Goal: Task Accomplishment & Management: Manage account settings

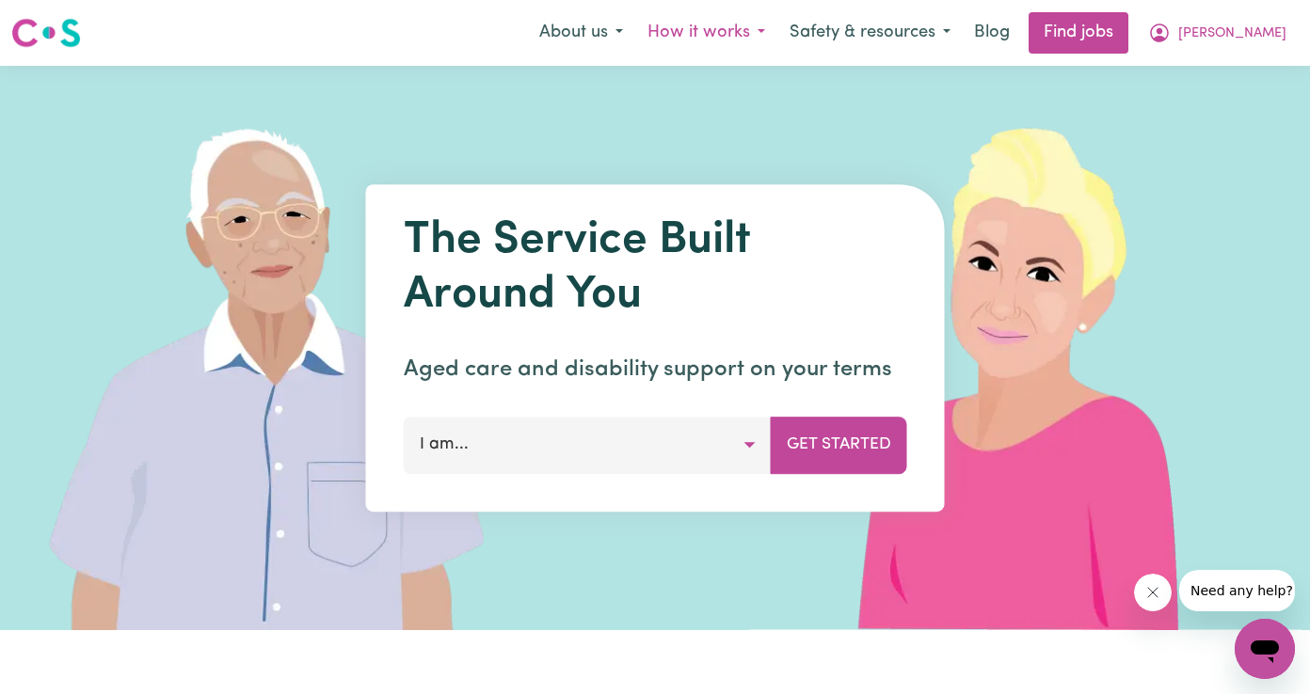
click at [777, 39] on button "How it works" at bounding box center [706, 33] width 142 height 40
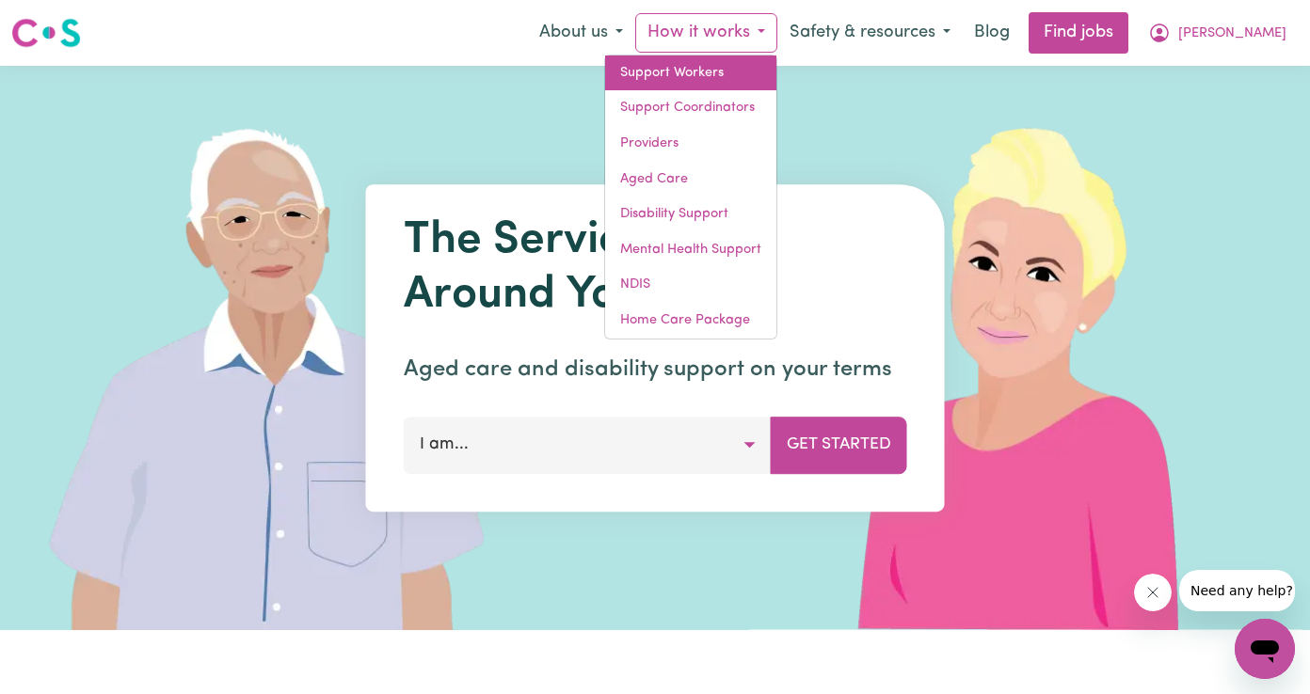
click at [776, 67] on link "Support Workers" at bounding box center [690, 74] width 171 height 36
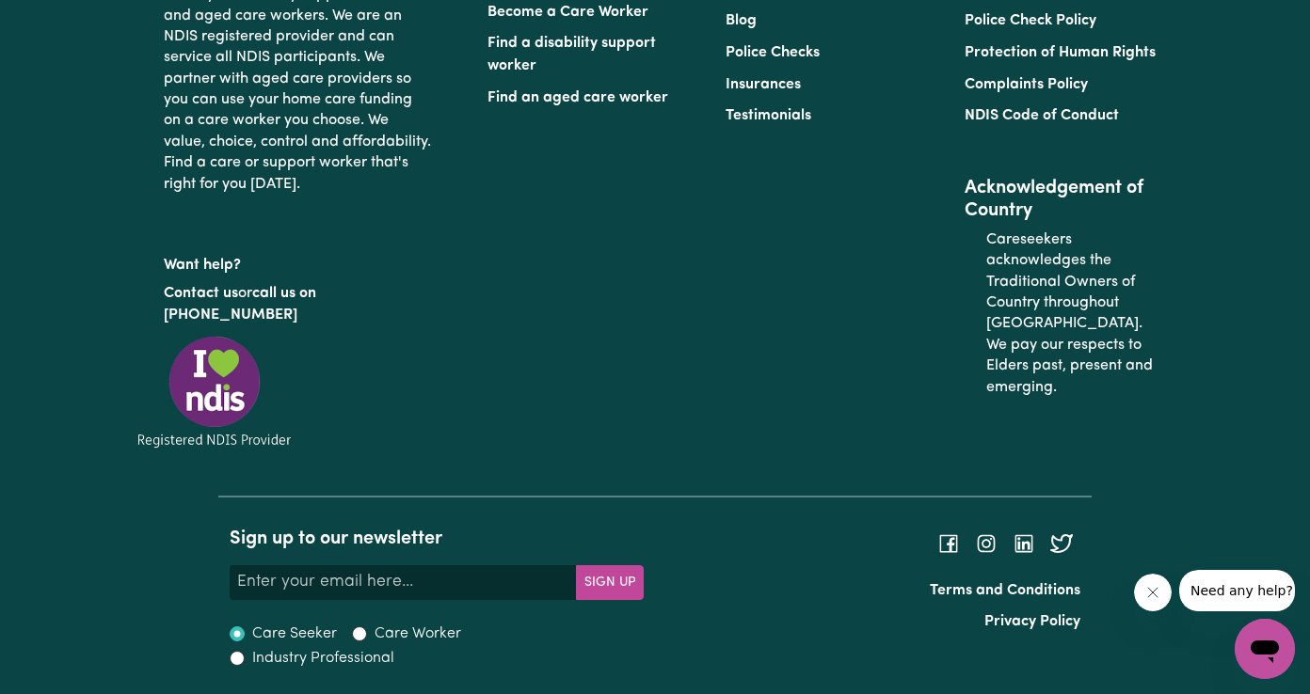
scroll to position [8756, 0]
click at [580, 28] on li "Become a Care Worker" at bounding box center [594, 12] width 215 height 32
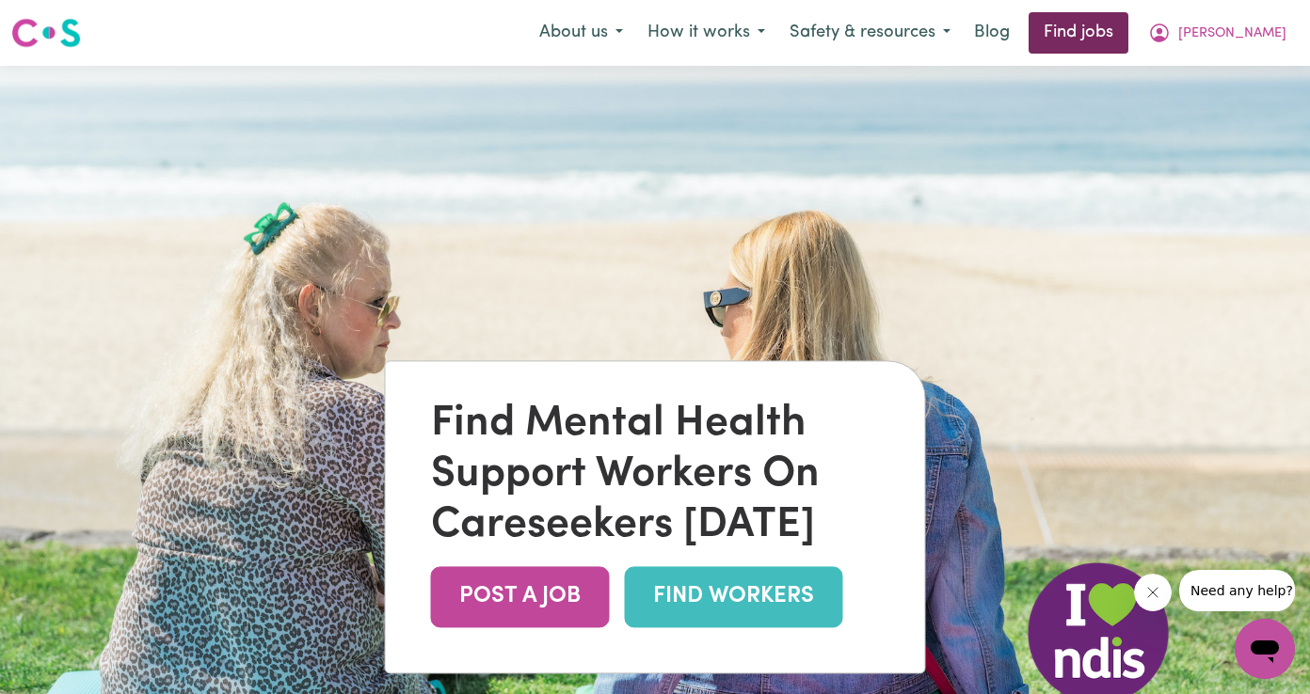
click at [1128, 34] on link "Find jobs" at bounding box center [1078, 32] width 100 height 41
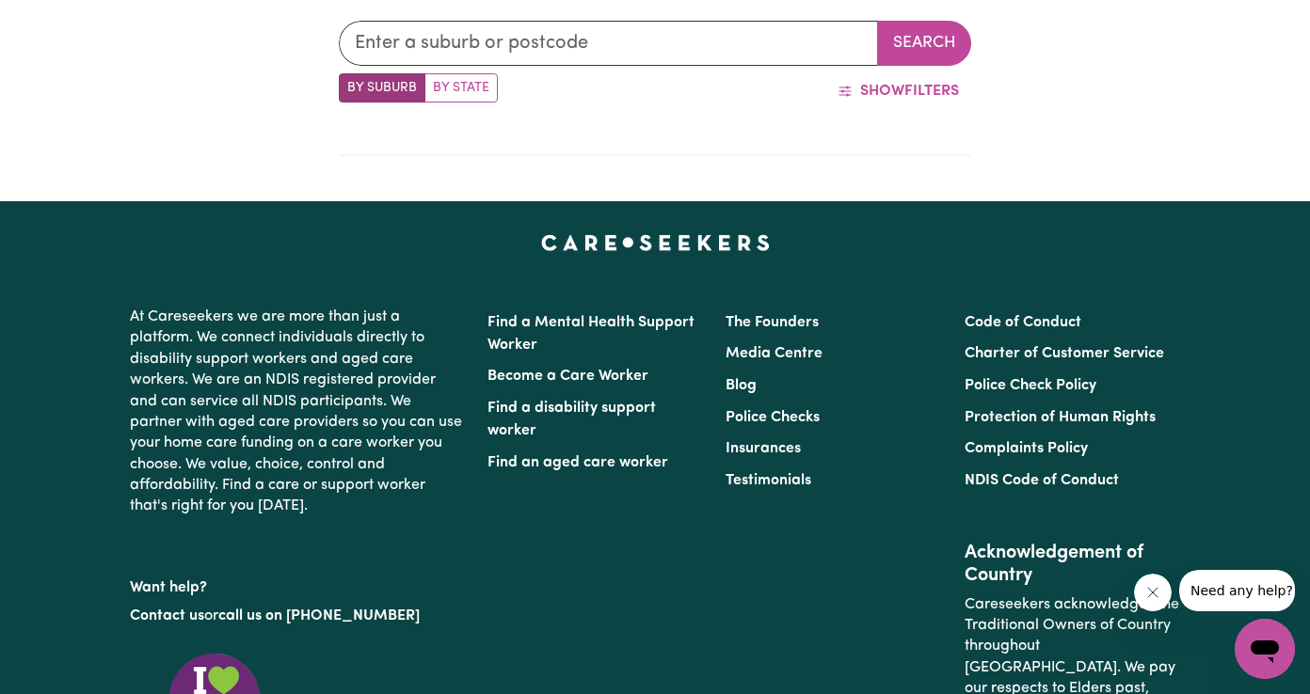
scroll to position [773, 0]
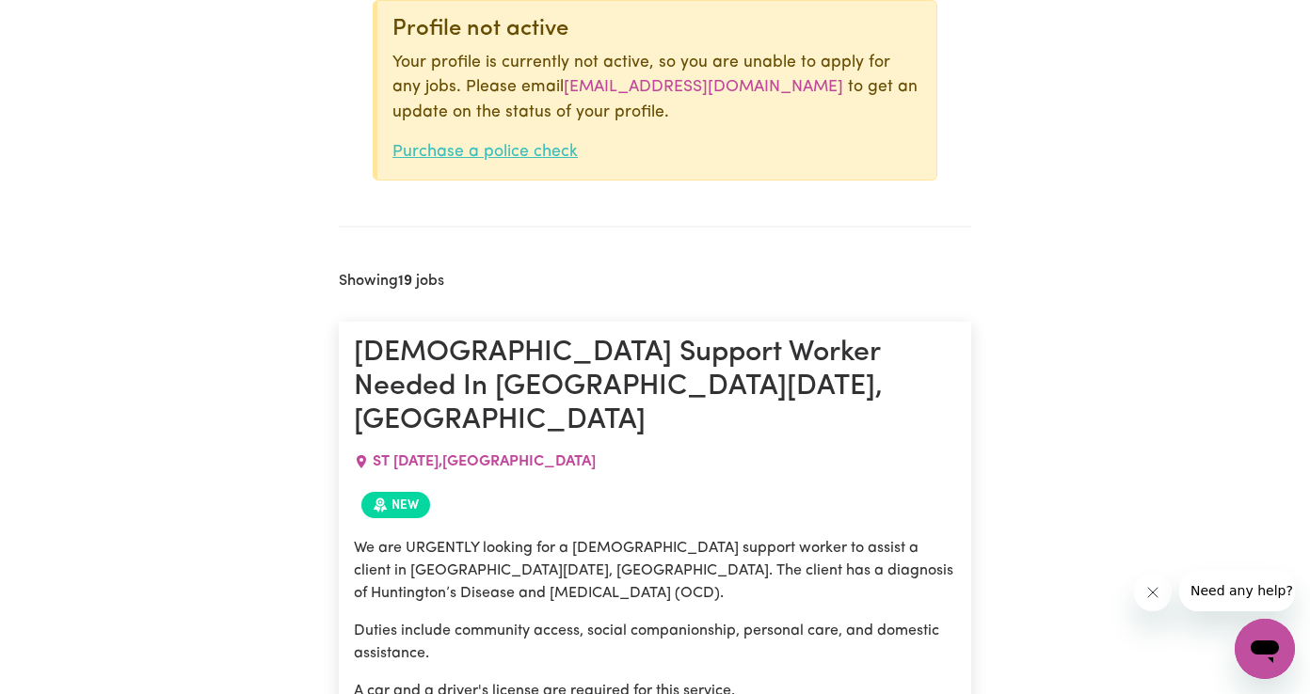
click at [524, 150] on link "Purchase a police check" at bounding box center [484, 152] width 185 height 16
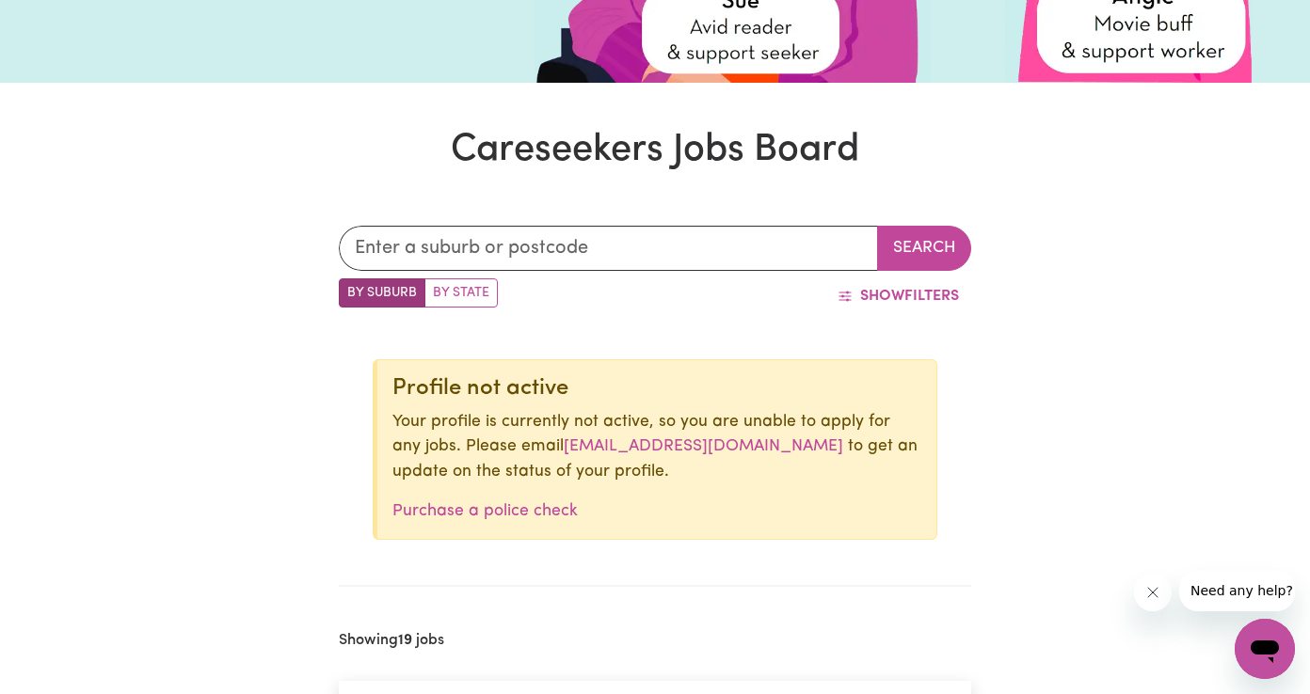
scroll to position [0, 0]
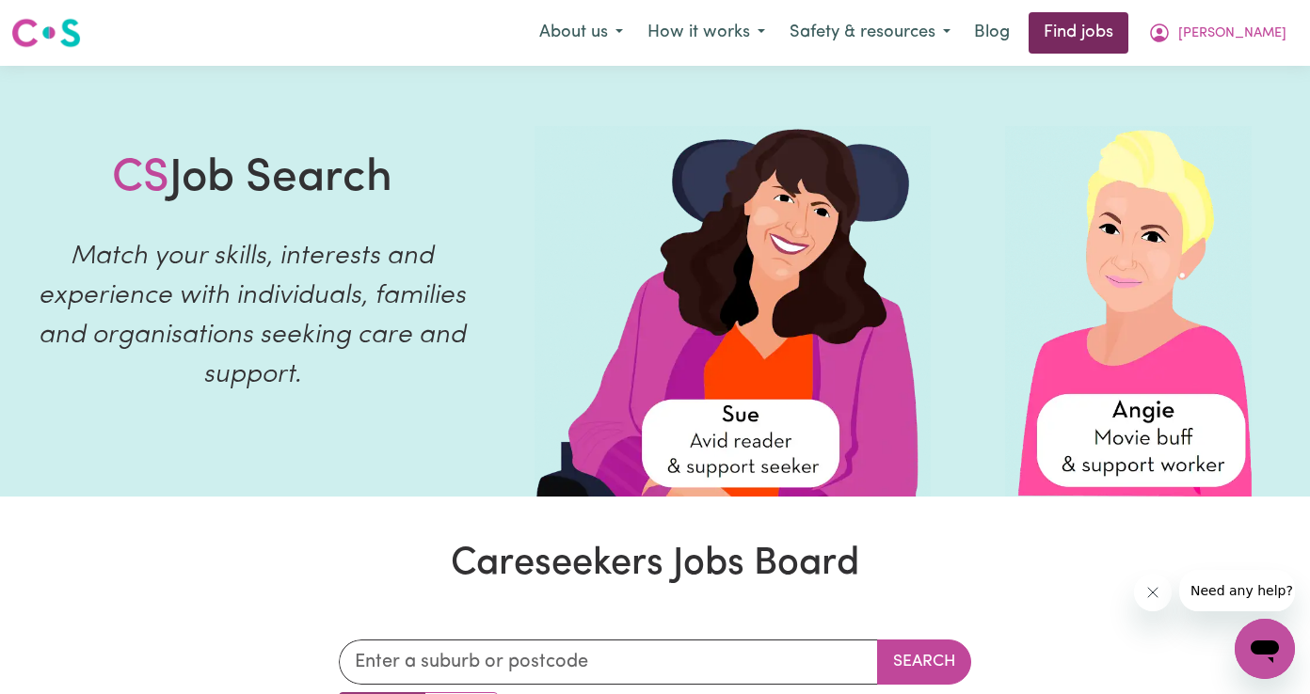
click at [1128, 24] on link "Find jobs" at bounding box center [1078, 32] width 100 height 41
click at [1171, 30] on icon "My Account" at bounding box center [1159, 33] width 23 height 23
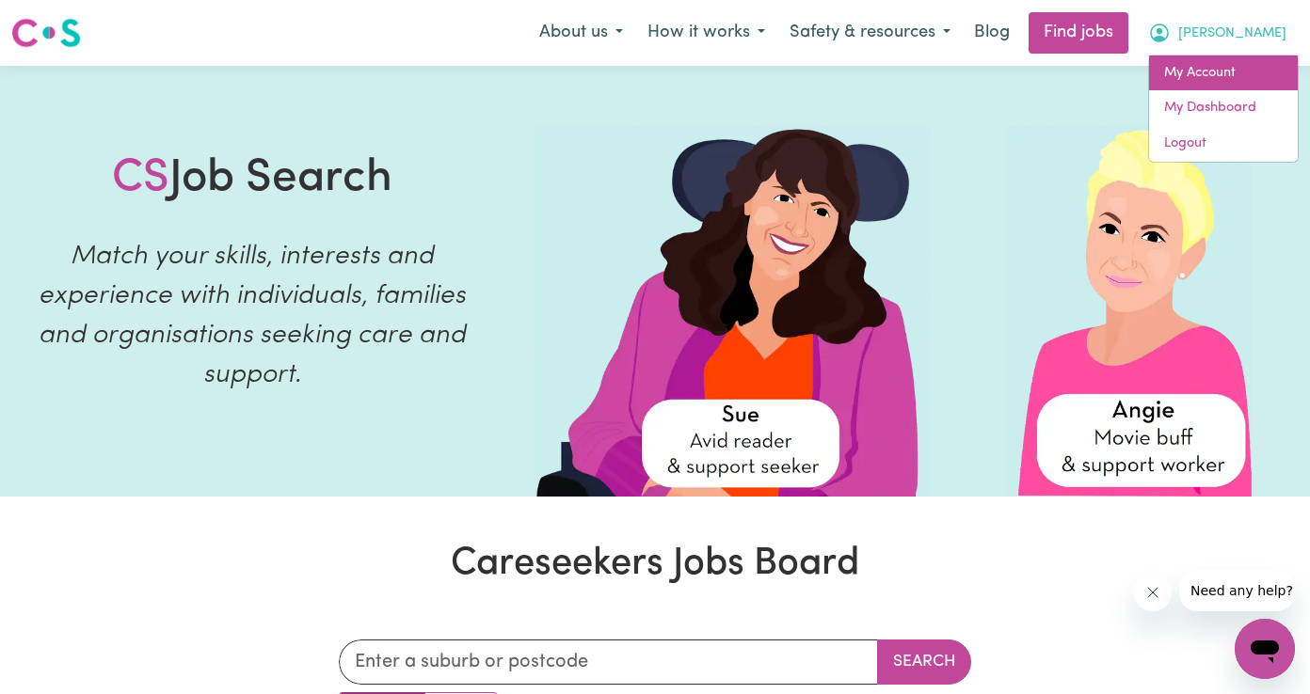
click at [1193, 73] on link "My Account" at bounding box center [1223, 74] width 149 height 36
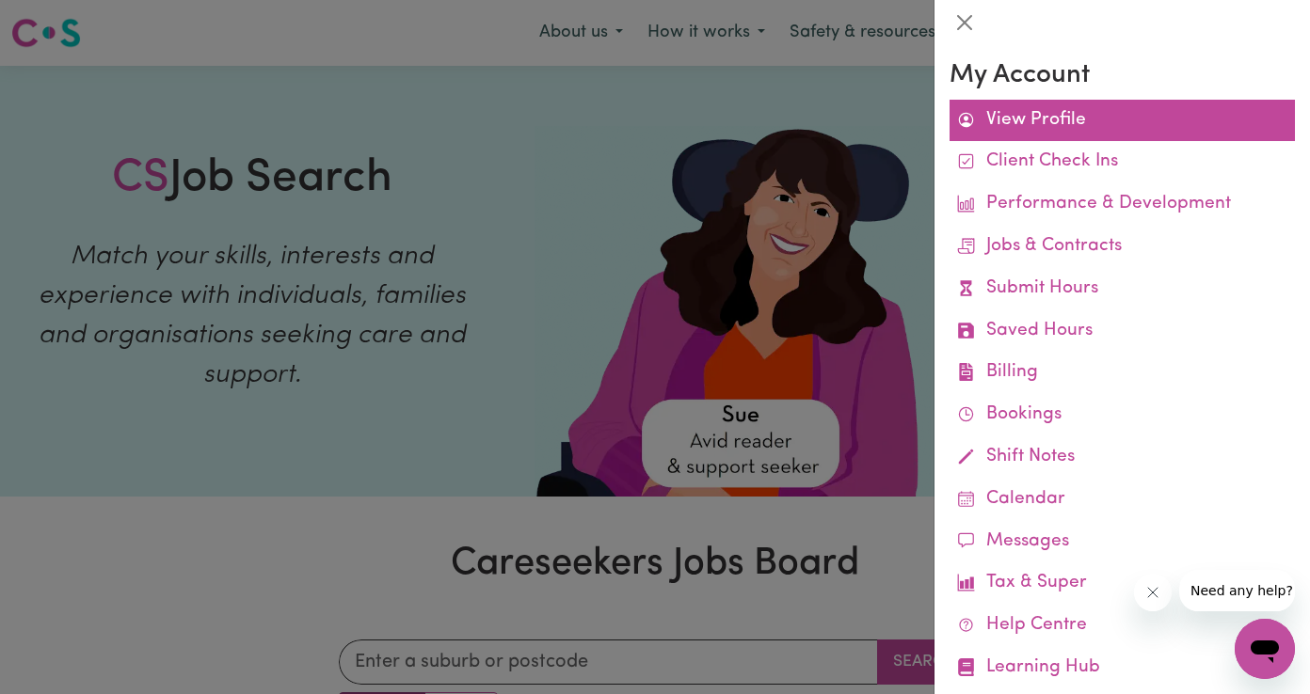
click at [1022, 120] on link "View Profile" at bounding box center [1121, 121] width 345 height 42
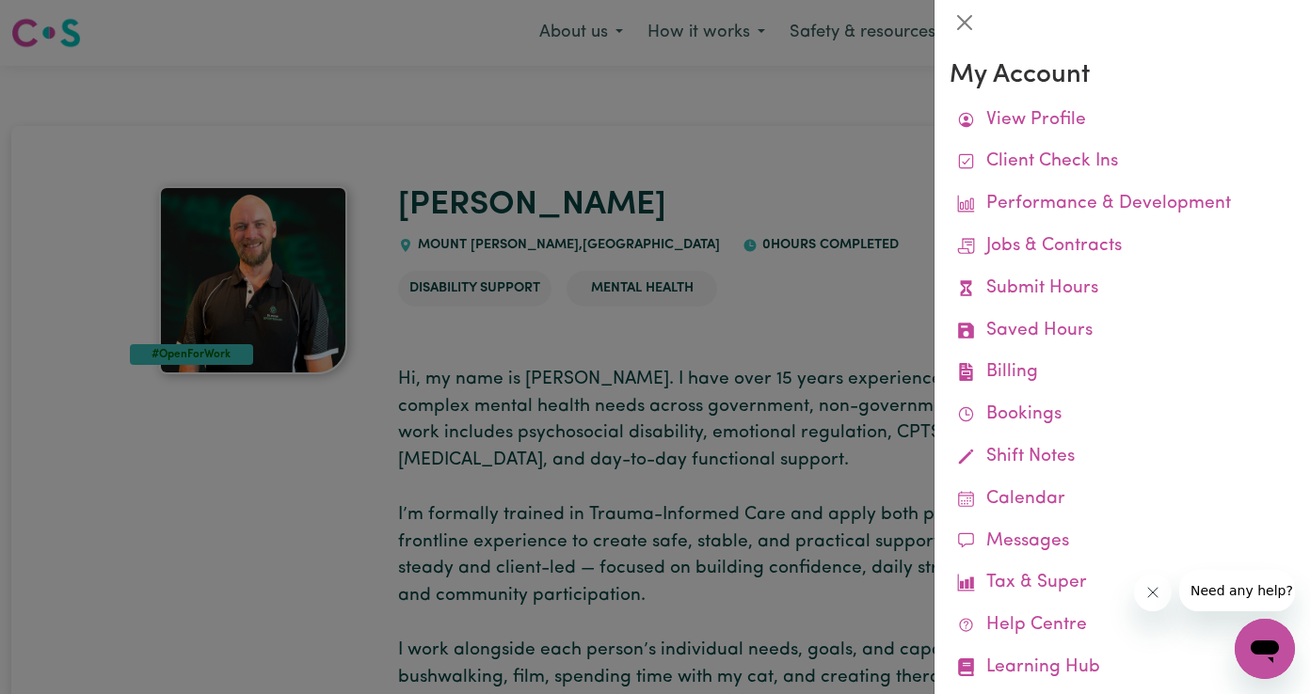
click at [761, 231] on div at bounding box center [655, 347] width 1310 height 694
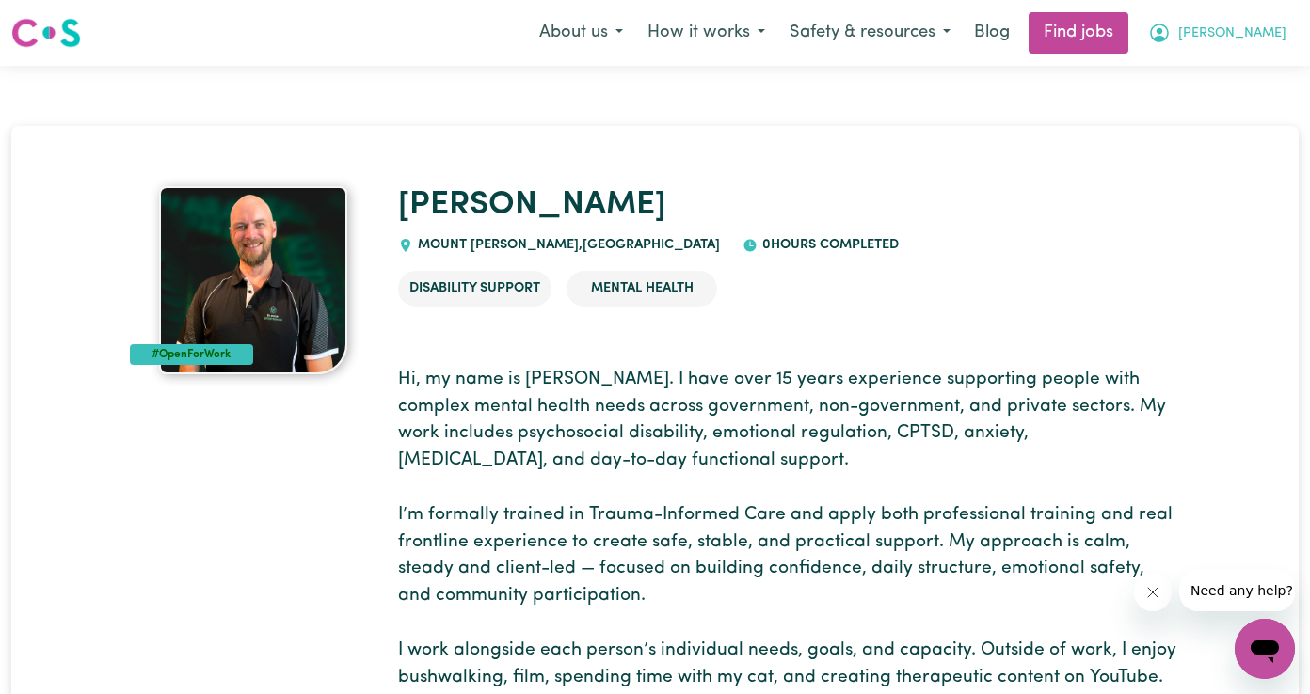
click at [1252, 37] on button "[PERSON_NAME]" at bounding box center [1217, 33] width 163 height 40
click at [1208, 62] on link "My Account" at bounding box center [1223, 74] width 149 height 36
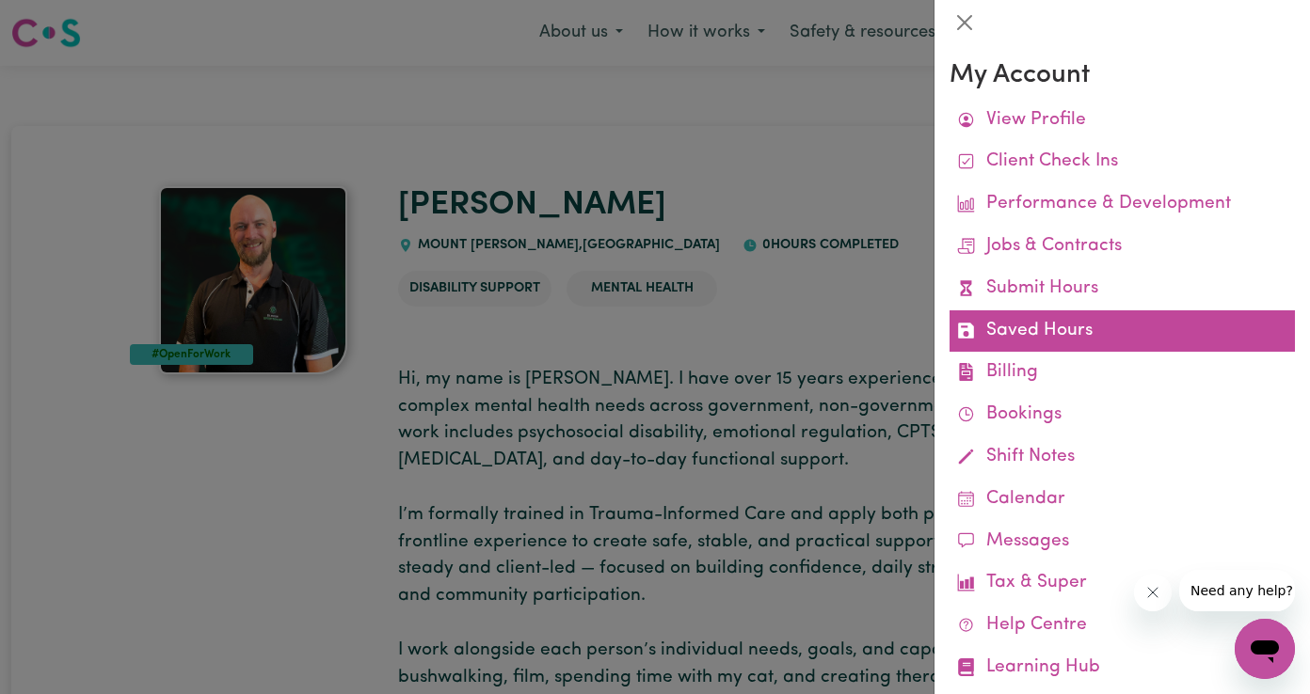
click at [1044, 344] on link "Saved Hours" at bounding box center [1121, 332] width 345 height 42
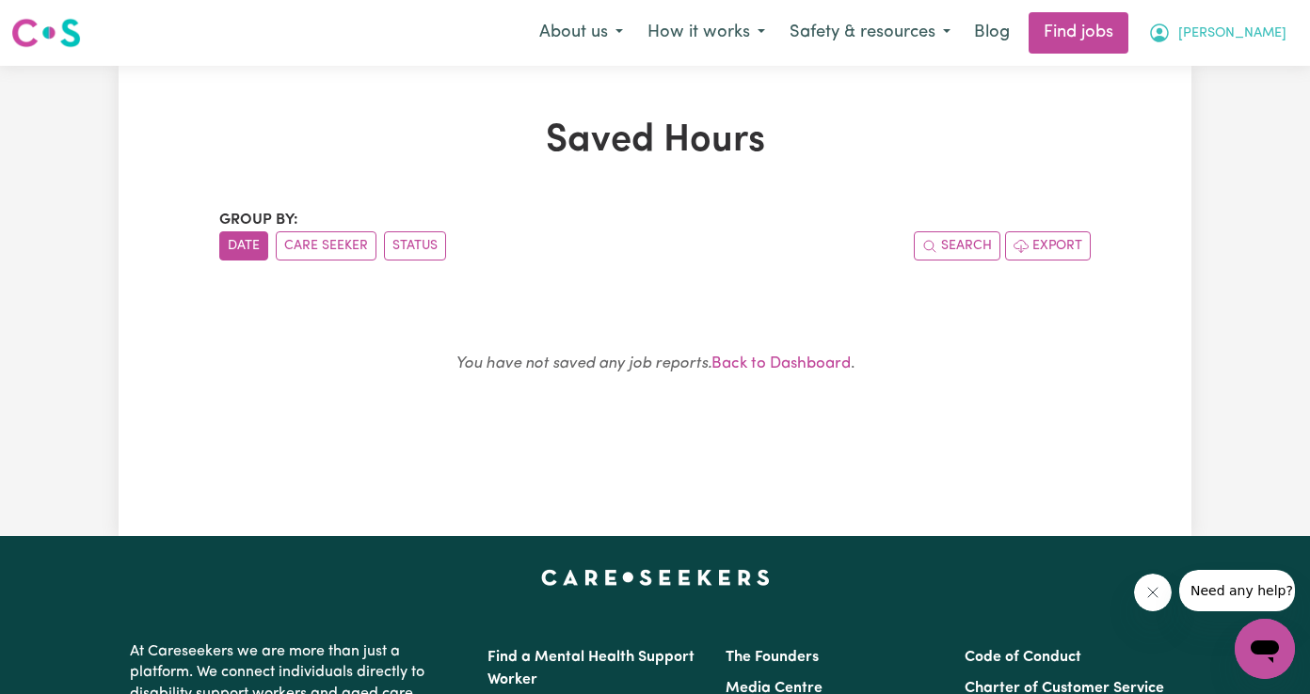
click at [1252, 40] on button "[PERSON_NAME]" at bounding box center [1217, 33] width 163 height 40
click at [1202, 102] on link "My Dashboard" at bounding box center [1223, 108] width 149 height 36
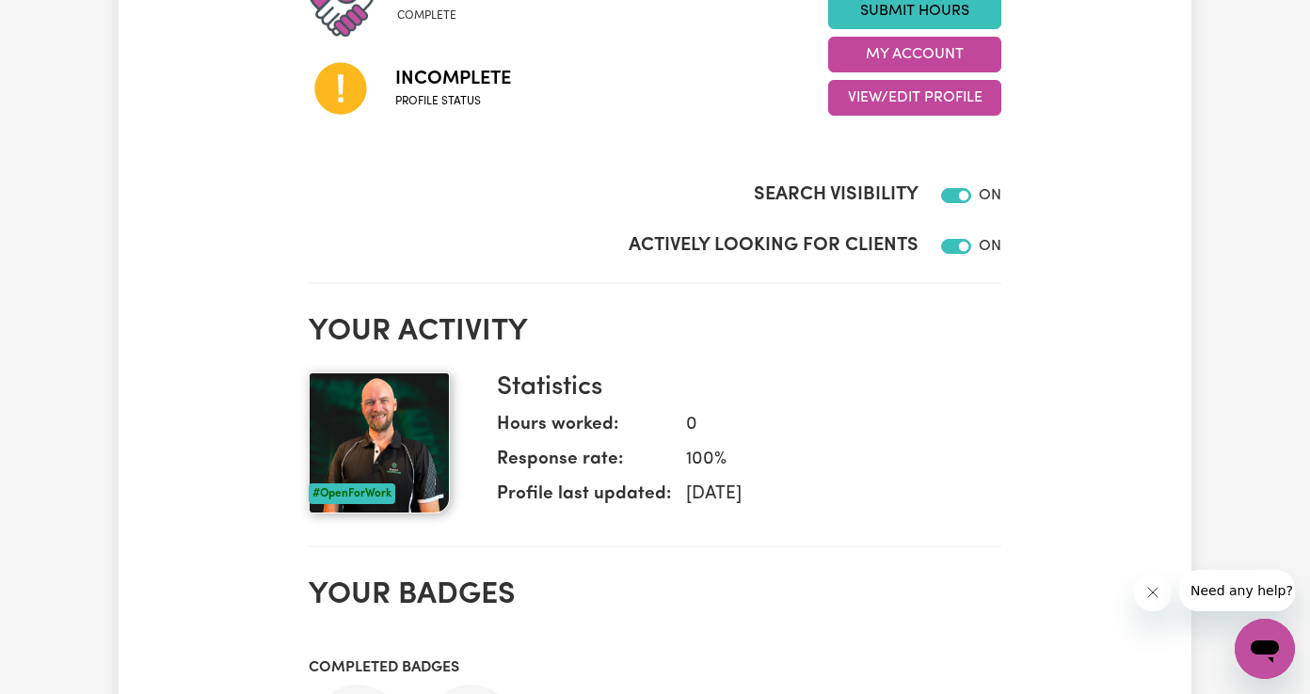
scroll to position [346, 0]
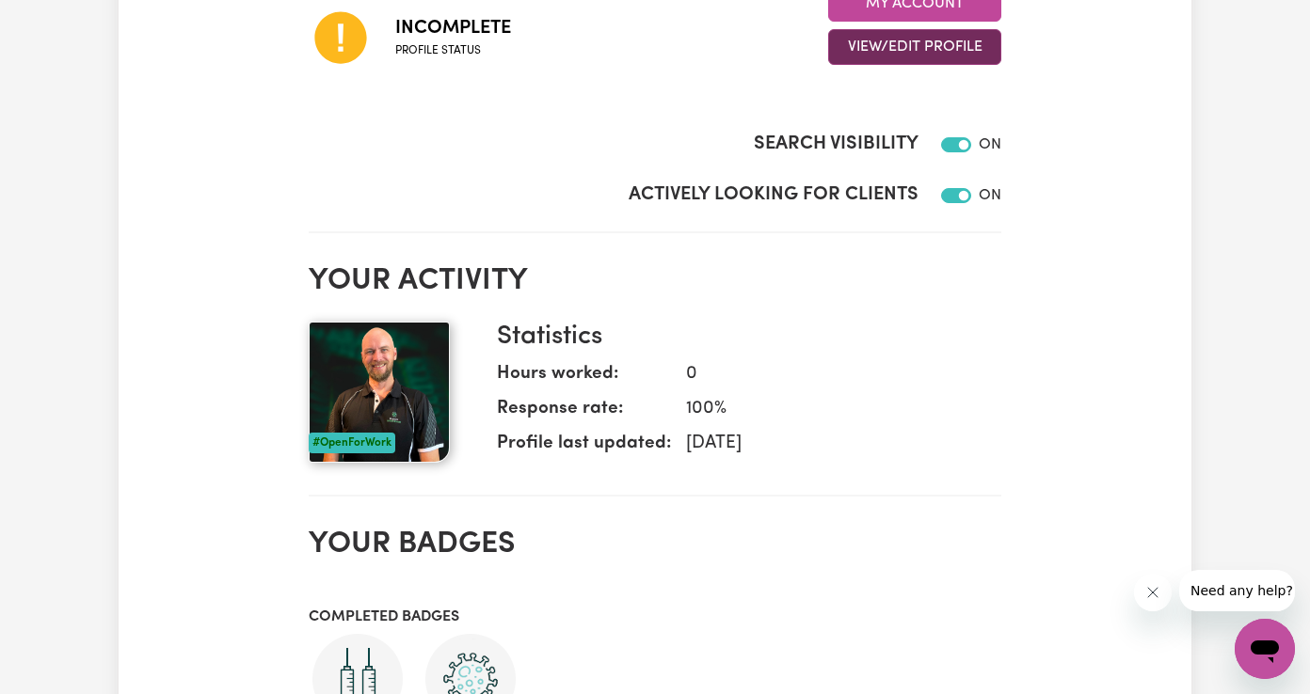
click at [951, 55] on button "View/Edit Profile" at bounding box center [914, 47] width 173 height 36
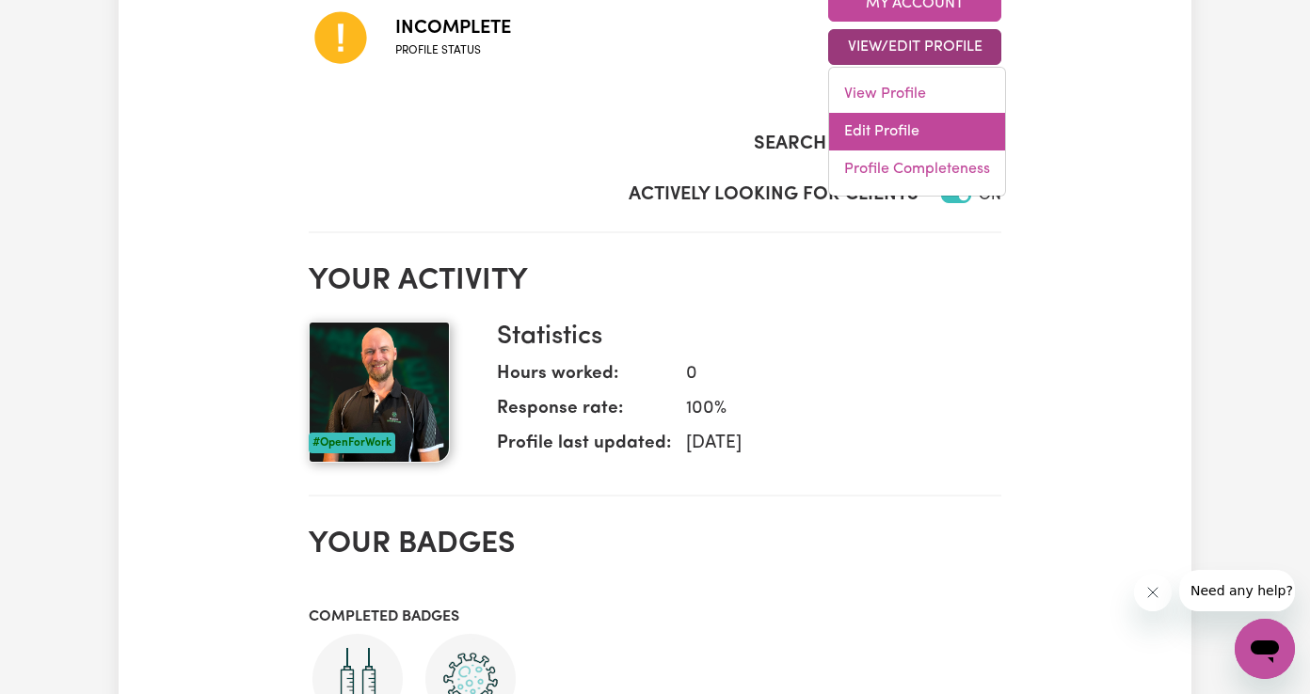
click at [937, 123] on link "Edit Profile" at bounding box center [917, 132] width 176 height 38
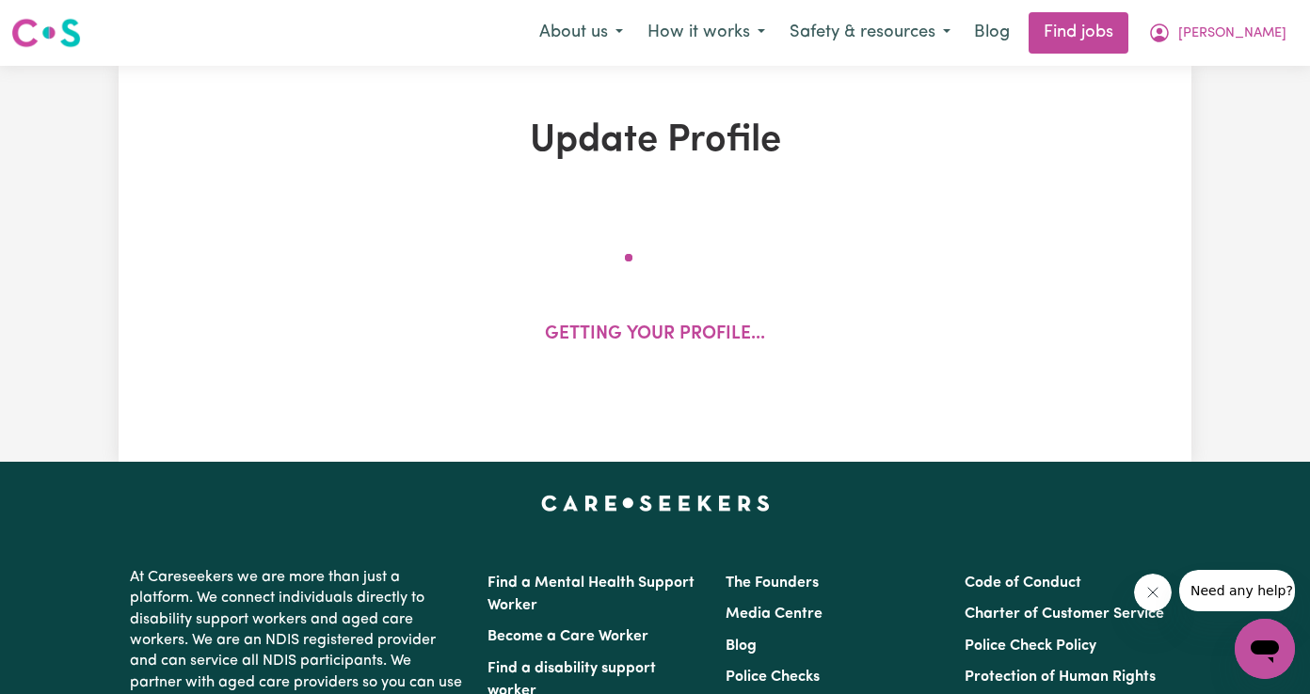
select select "[DEMOGRAPHIC_DATA]"
select select "[DEMOGRAPHIC_DATA] Citizen"
select select "Studying a healthcare related degree or qualification"
select select "52"
select select "65"
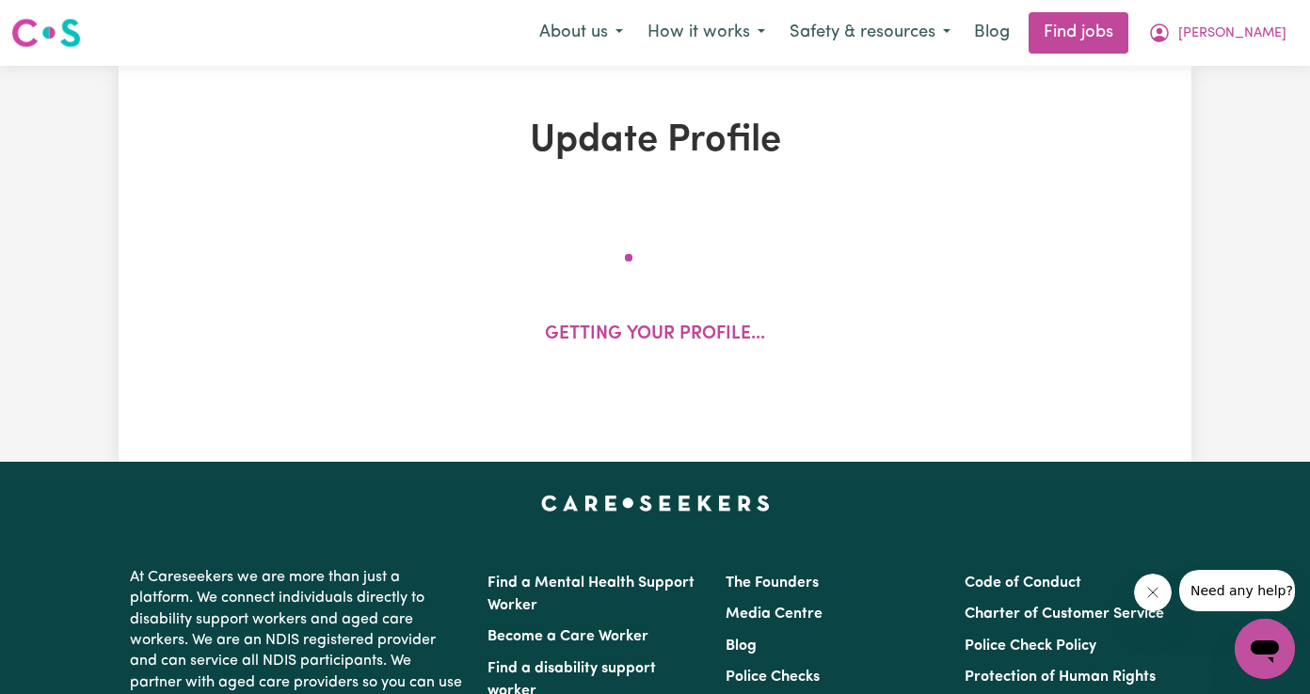
select select "78"
select select "106"
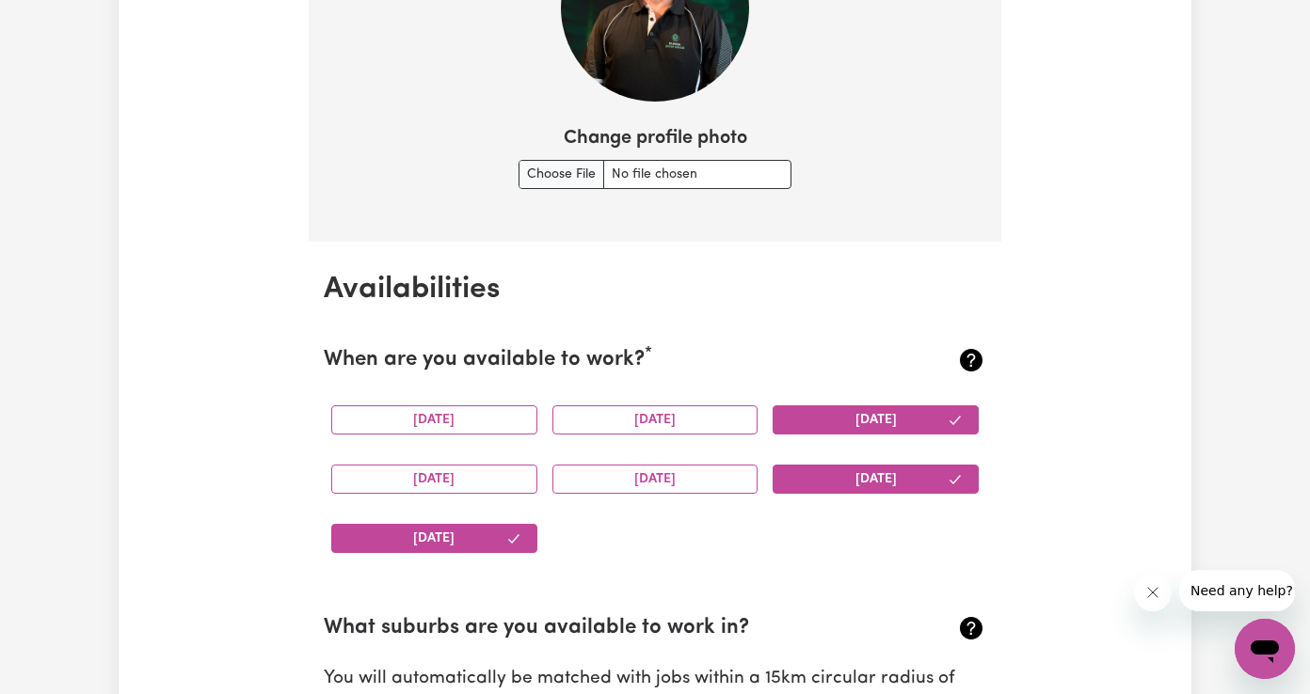
scroll to position [1587, 0]
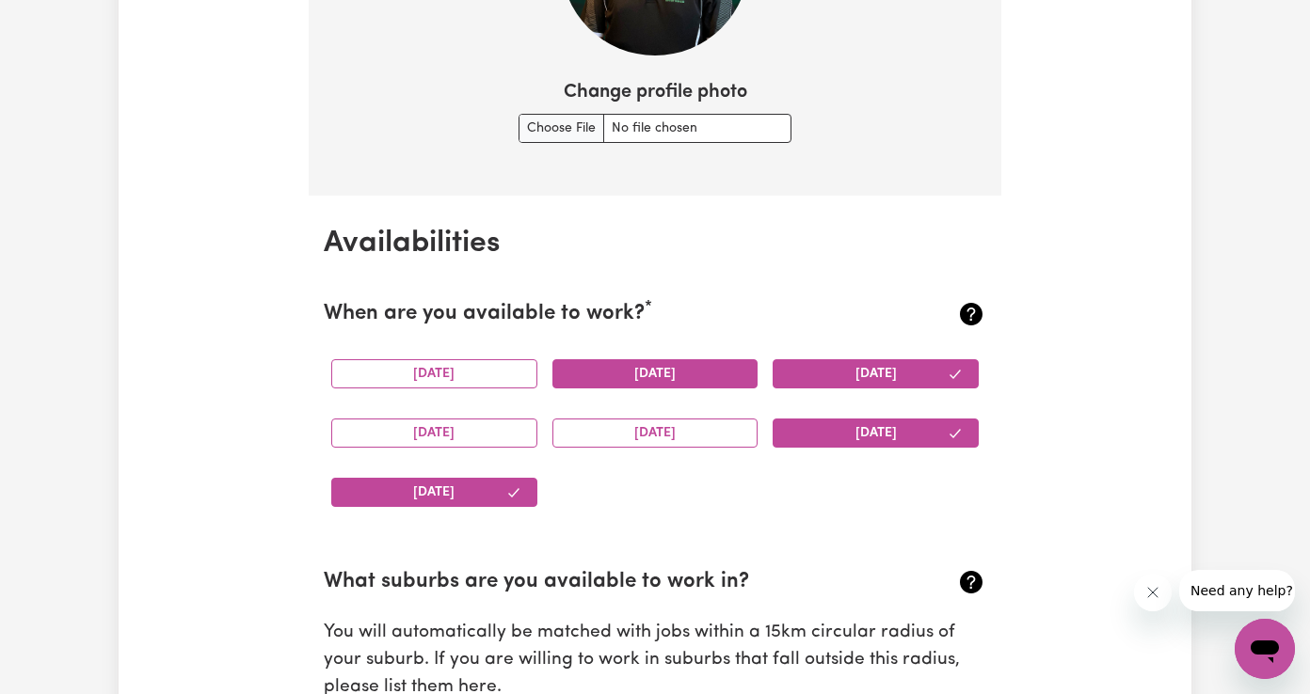
click at [712, 369] on button "[DATE]" at bounding box center [655, 373] width 206 height 29
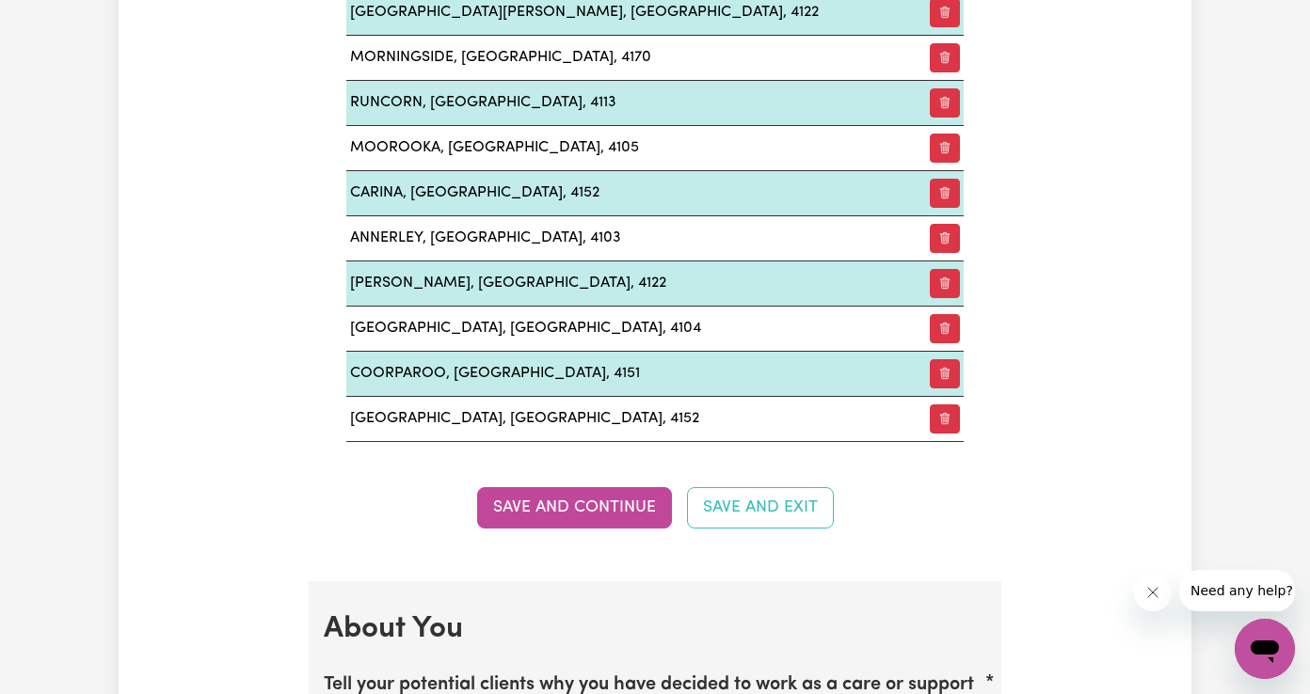
scroll to position [2782, 0]
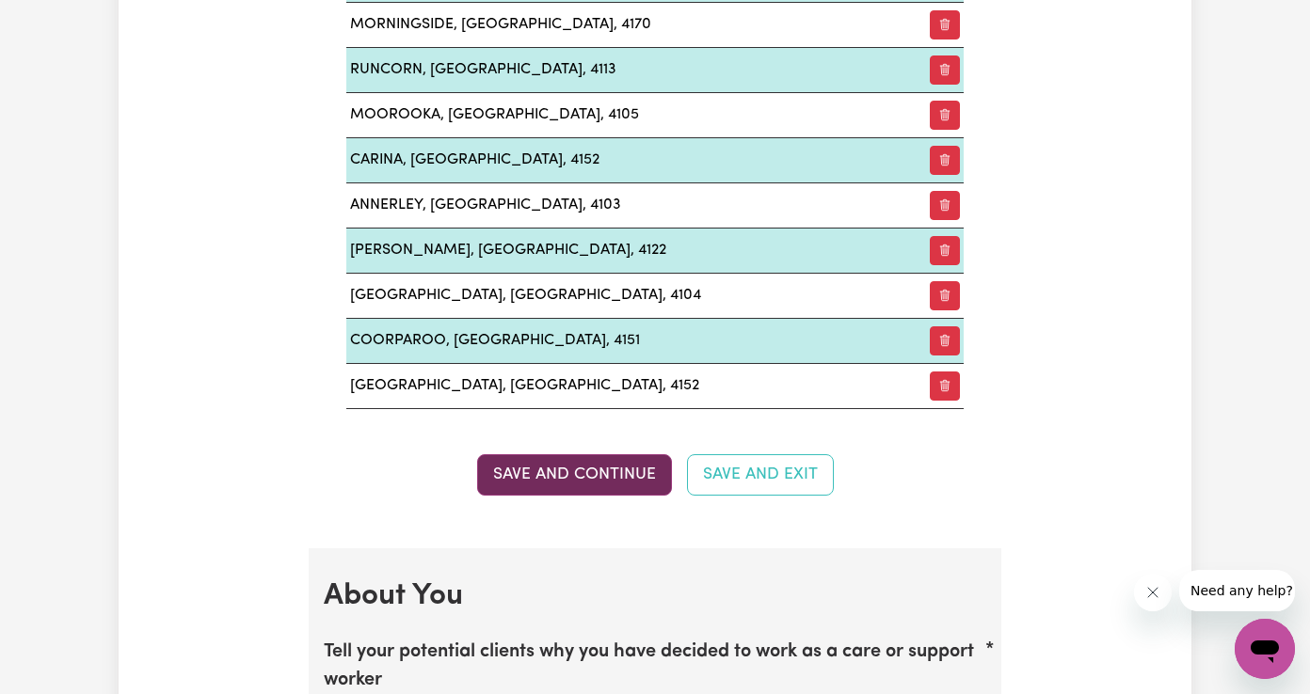
click at [639, 459] on button "Save and Continue" at bounding box center [574, 474] width 195 height 41
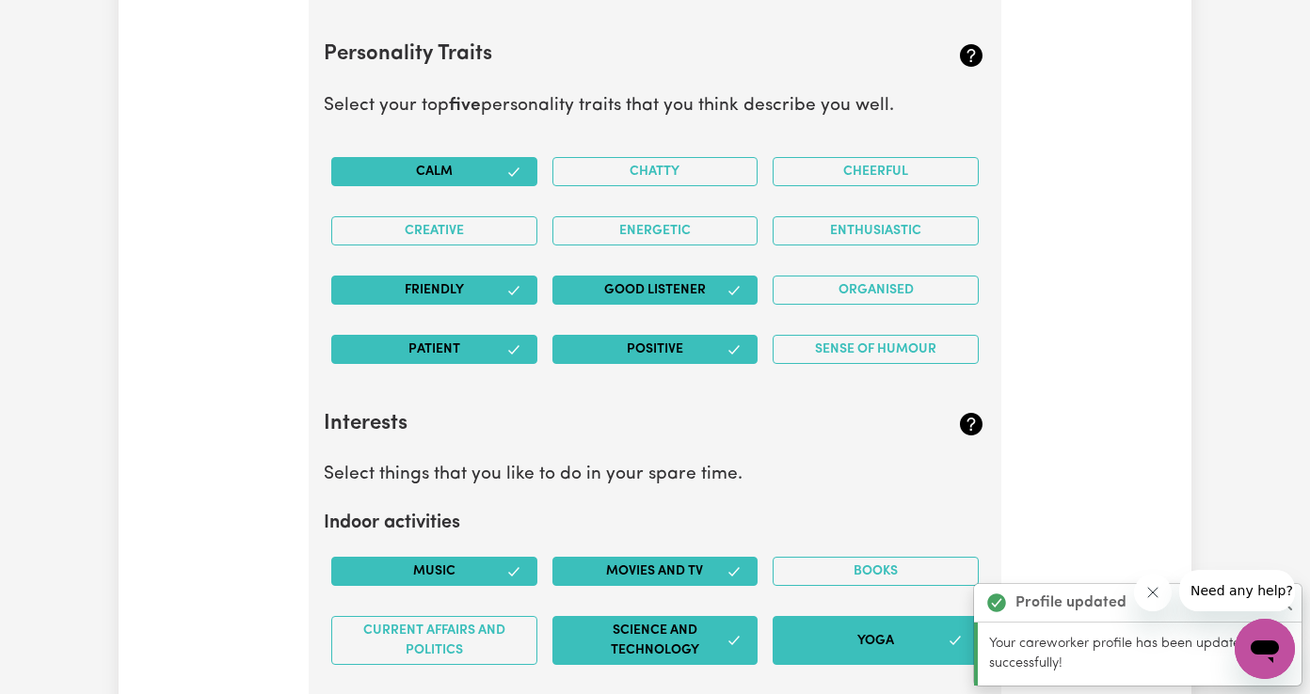
scroll to position [3837, 0]
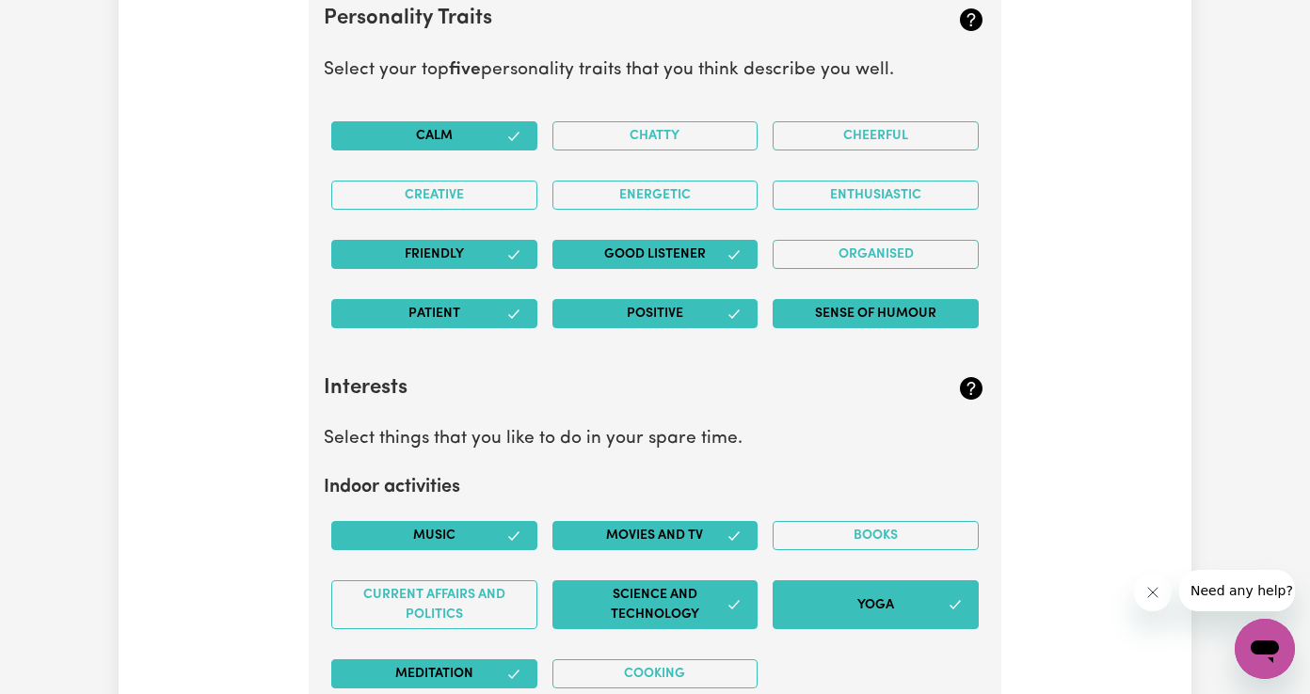
click at [847, 299] on button "Sense of Humour" at bounding box center [876, 313] width 206 height 29
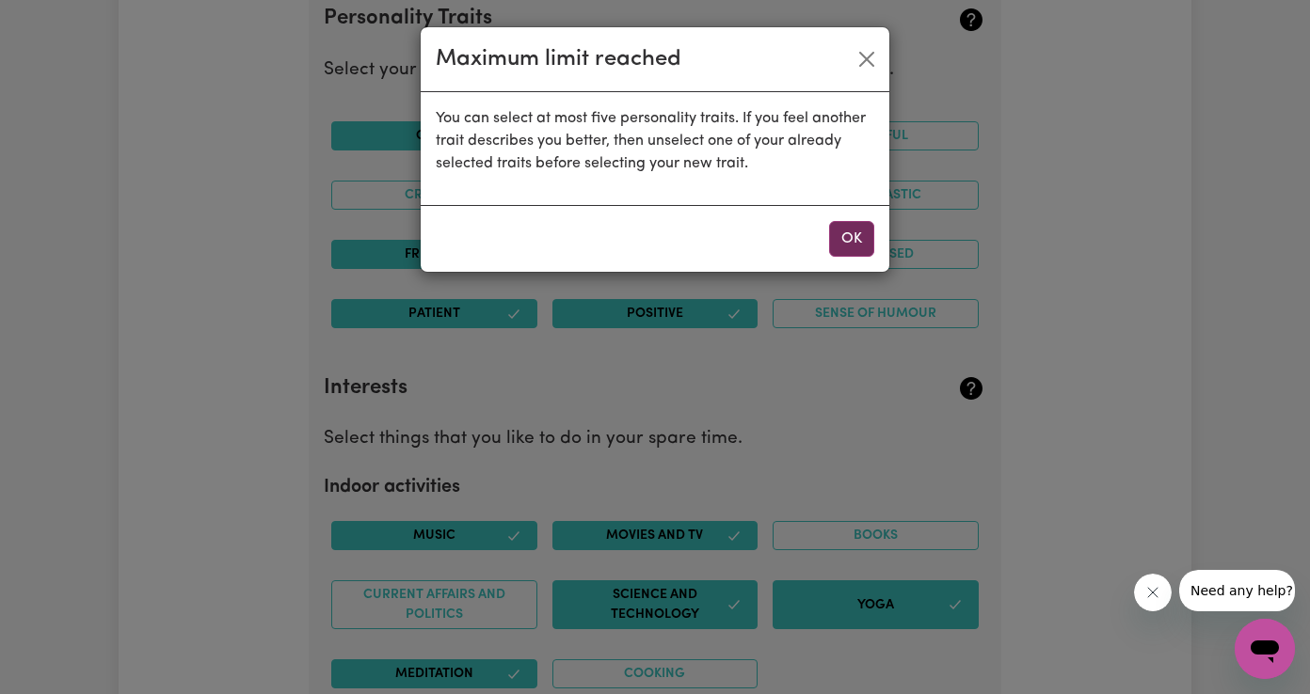
click at [845, 247] on button "OK" at bounding box center [851, 239] width 45 height 36
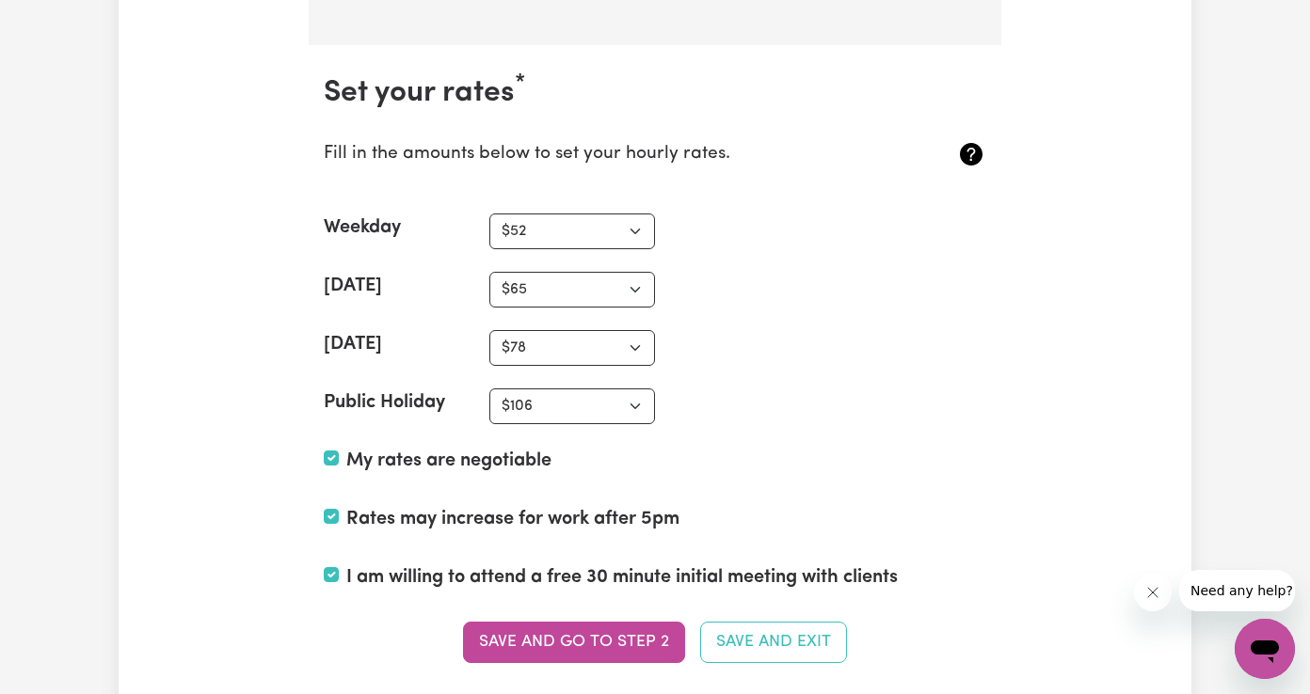
scroll to position [5165, 0]
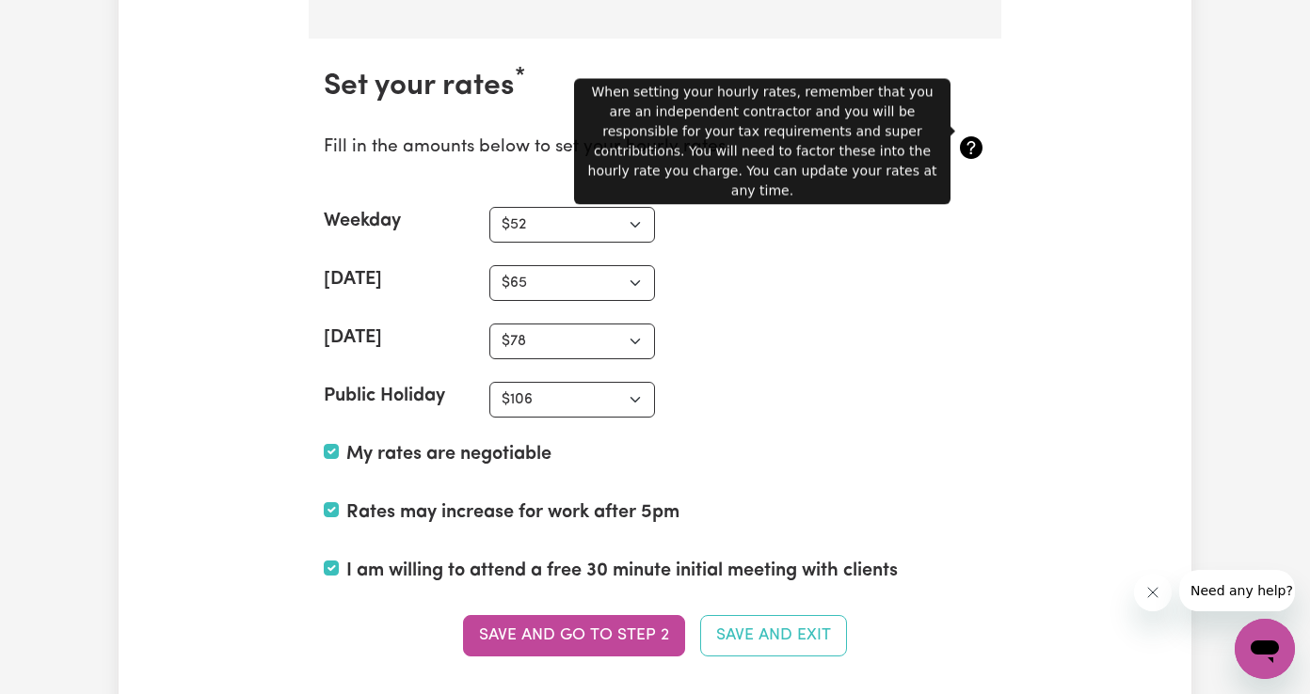
click at [971, 136] on icon at bounding box center [971, 147] width 23 height 23
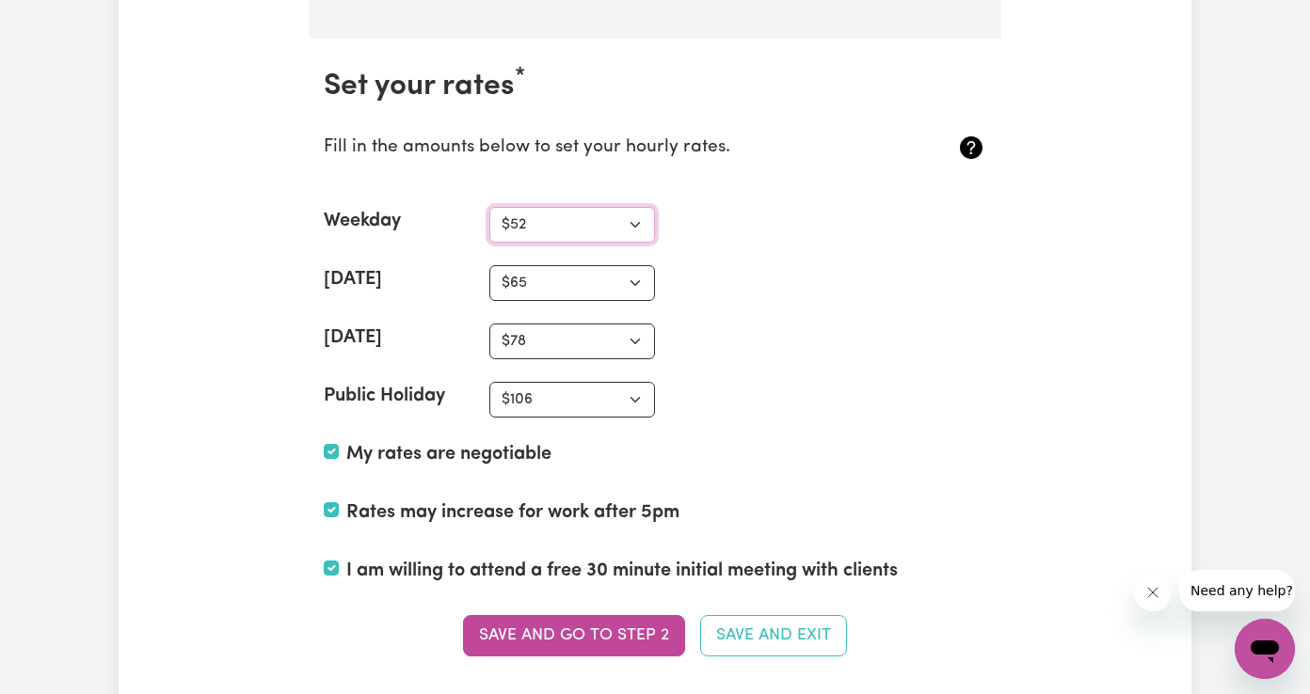
click at [610, 213] on select "N/A $37 $38 $39 $40 $41 $42 $43 $44 $45 $46 $47 $48 $49 $50 $51 $52 $53 $54 $55…" at bounding box center [572, 225] width 166 height 36
click at [572, 209] on select "N/A $37 $38 $39 $40 $41 $42 $43 $44 $45 $46 $47 $48 $49 $50 $51 $52 $53 $54 $55…" at bounding box center [572, 225] width 166 height 36
select select "59"
click at [489, 207] on select "N/A $37 $38 $39 $40 $41 $42 $43 $44 $45 $46 $47 $48 $49 $50 $51 $52 $53 $54 $55…" at bounding box center [572, 225] width 166 height 36
click at [582, 265] on select "N/A $37 $38 $39 $40 $41 $42 $43 $44 $45 $46 $47 $48 $49 $50 $51 $52 $53 $54 $55…" at bounding box center [572, 283] width 166 height 36
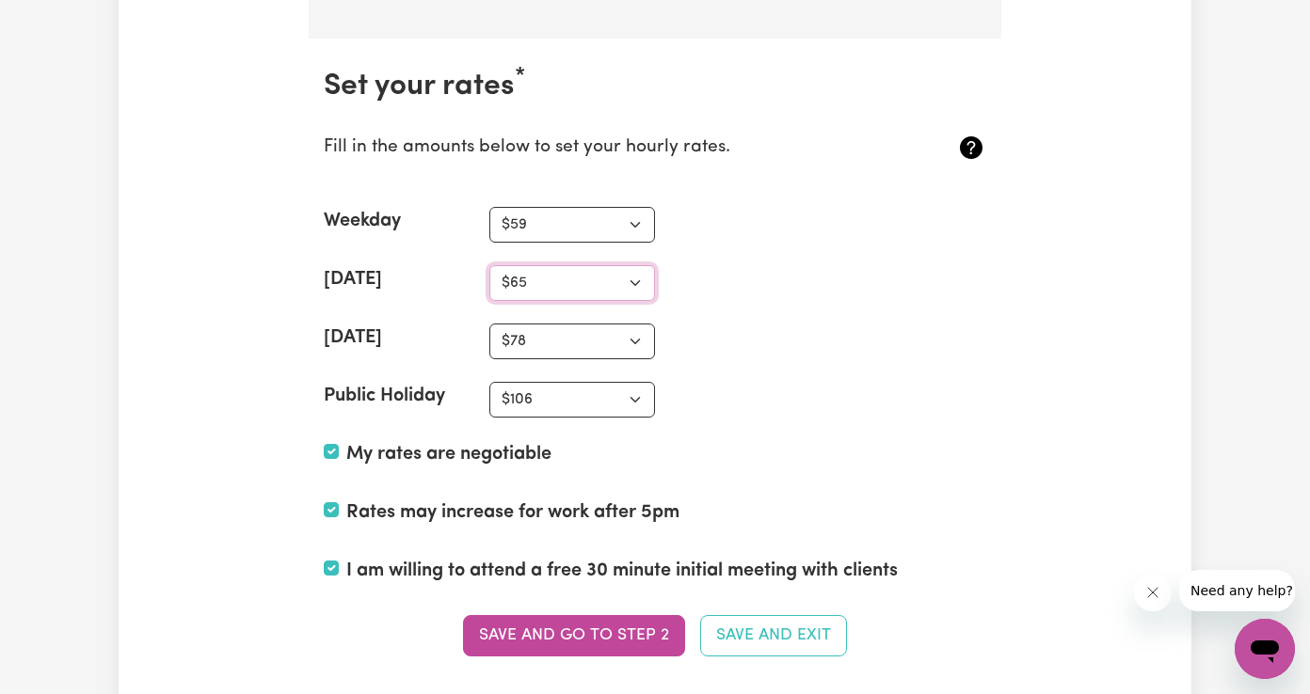
click at [569, 268] on select "N/A $37 $38 $39 $40 $41 $42 $43 $44 $45 $46 $47 $48 $49 $50 $51 $52 $53 $54 $55…" at bounding box center [572, 283] width 166 height 36
select select "75"
click at [489, 265] on select "N/A $37 $38 $39 $40 $41 $42 $43 $44 $45 $46 $47 $48 $49 $50 $51 $52 $53 $54 $55…" at bounding box center [572, 283] width 166 height 36
click at [539, 330] on select "N/A $37 $38 $39 $40 $41 $42 $43 $44 $45 $46 $47 $48 $49 $50 $51 $52 $53 $54 $55…" at bounding box center [572, 342] width 166 height 36
select select "86"
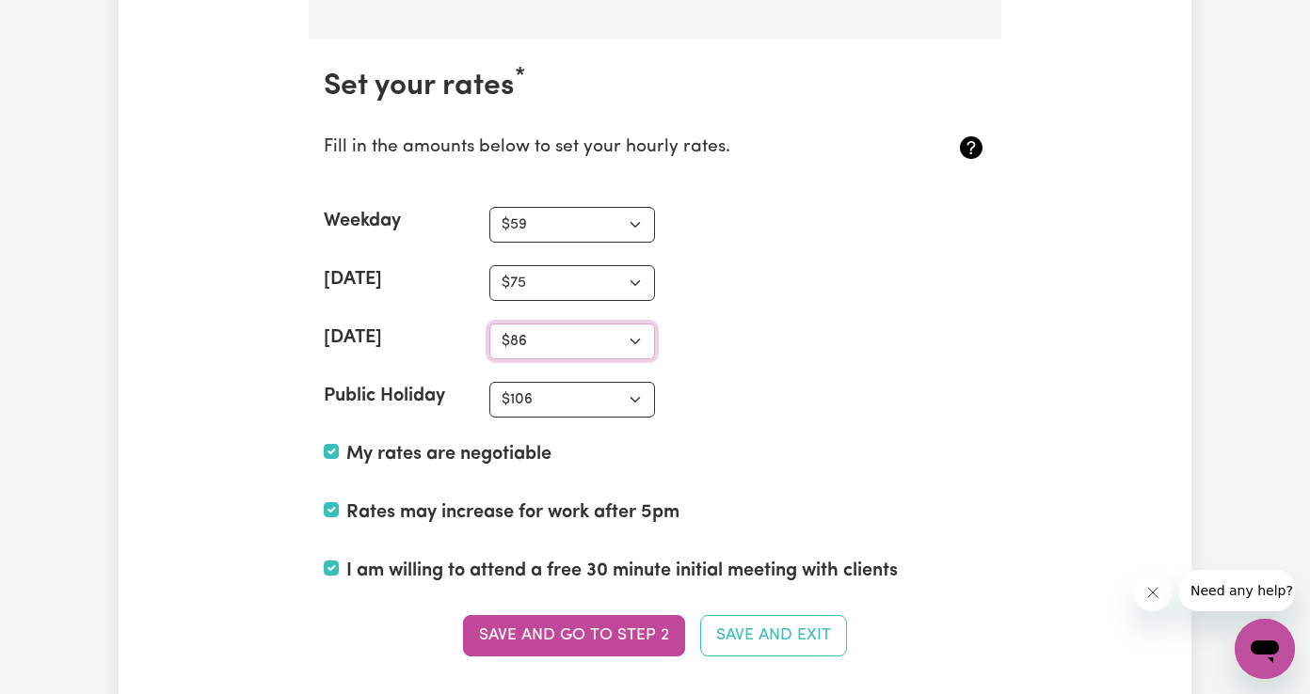
click at [489, 324] on select "N/A $37 $38 $39 $40 $41 $42 $43 $44 $45 $46 $47 $48 $49 $50 $51 $52 $53 $54 $55…" at bounding box center [572, 342] width 166 height 36
click at [626, 627] on button "Save and go to Step 2" at bounding box center [574, 635] width 222 height 41
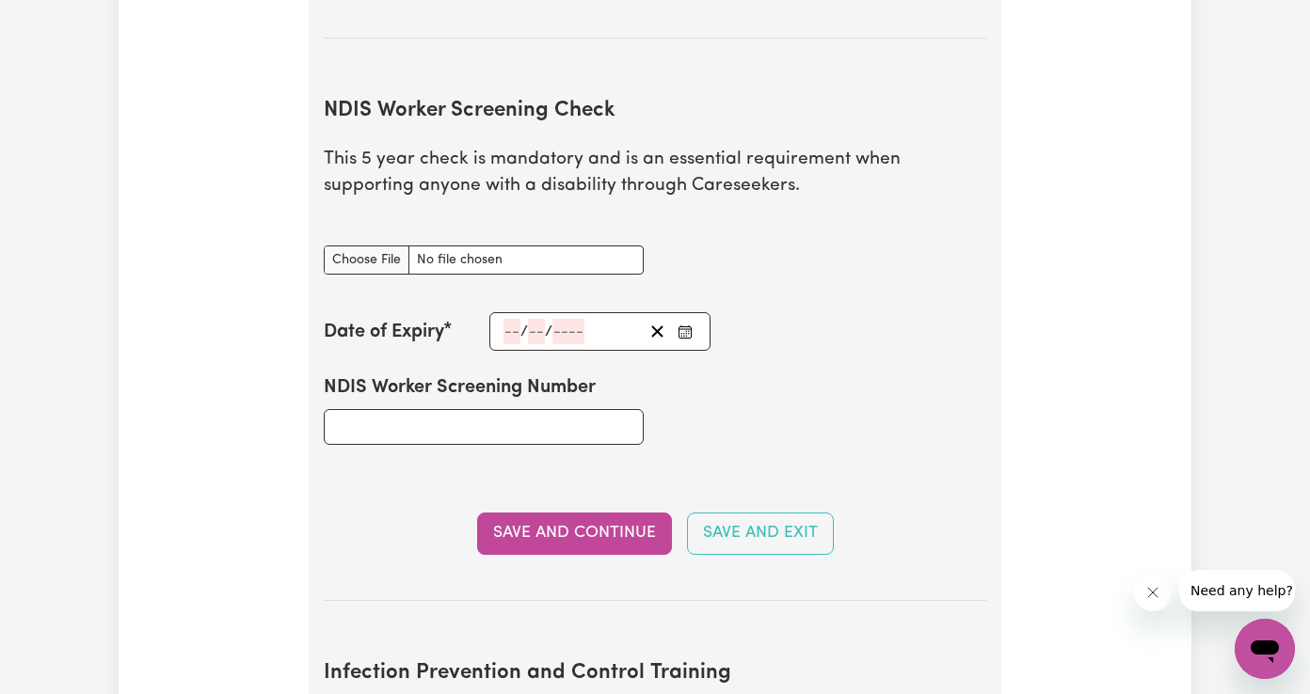
scroll to position [2562, 0]
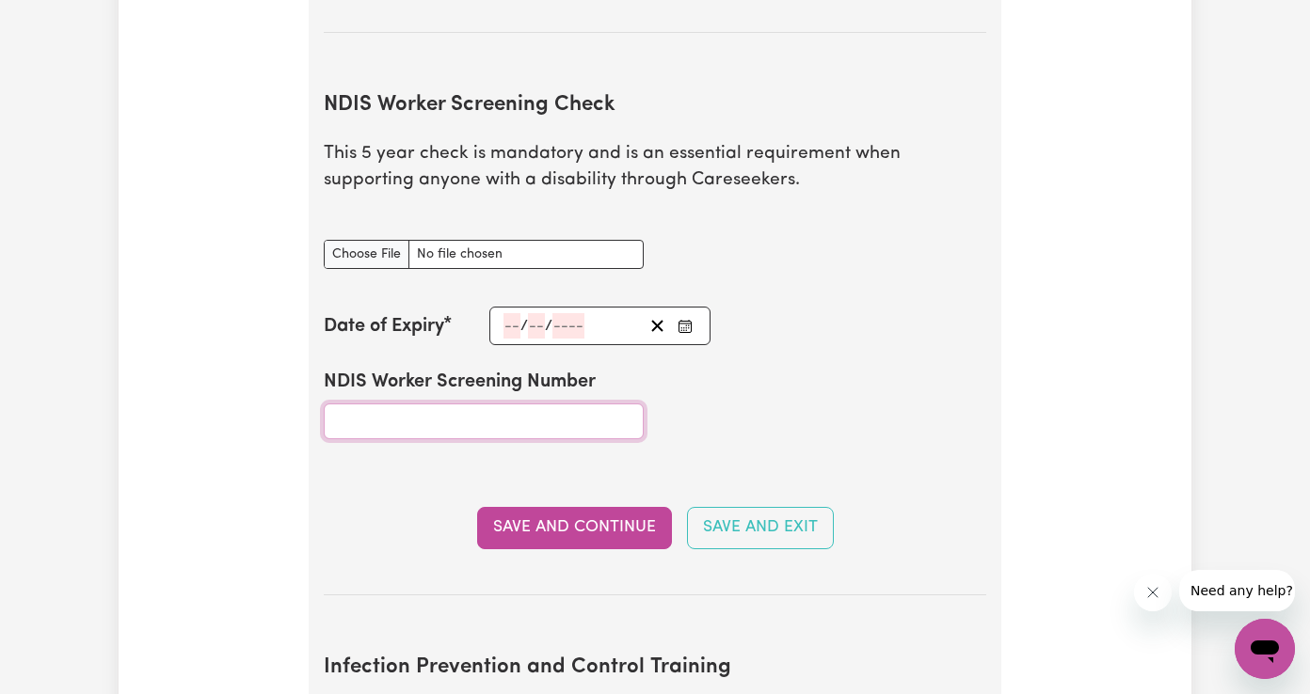
click at [518, 406] on input "NDIS Worker Screening Number" at bounding box center [484, 422] width 320 height 36
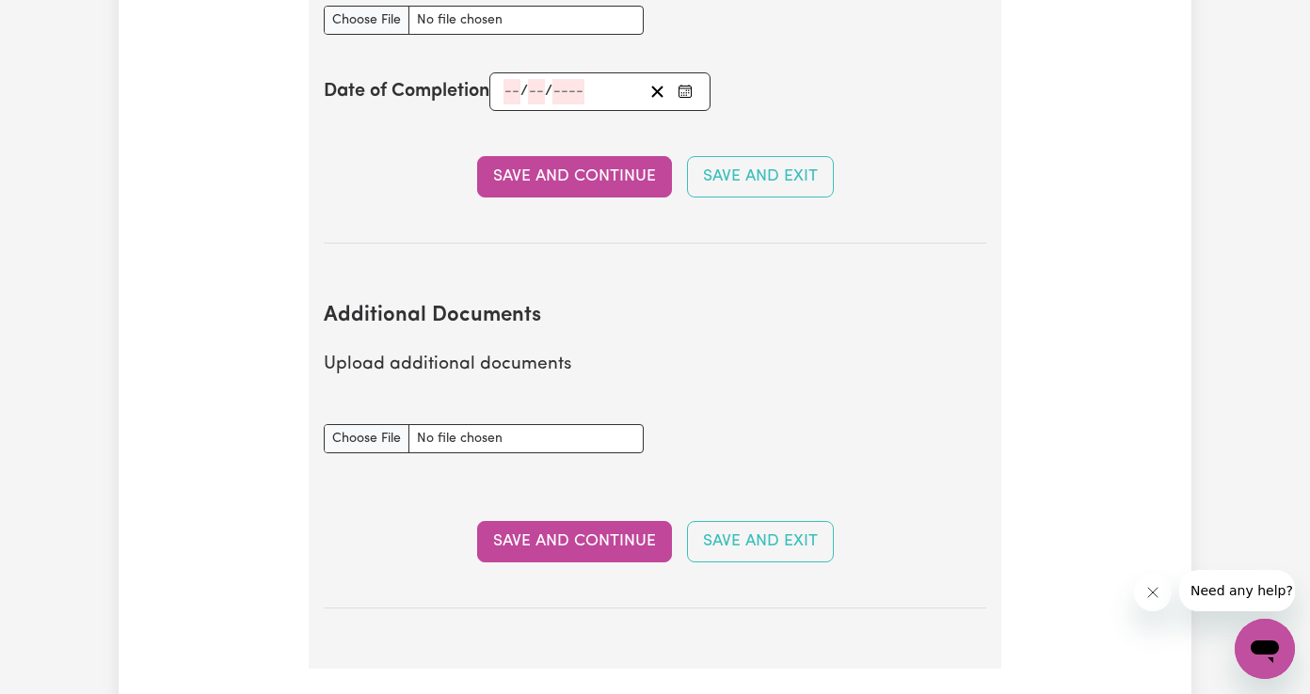
scroll to position [3390, 0]
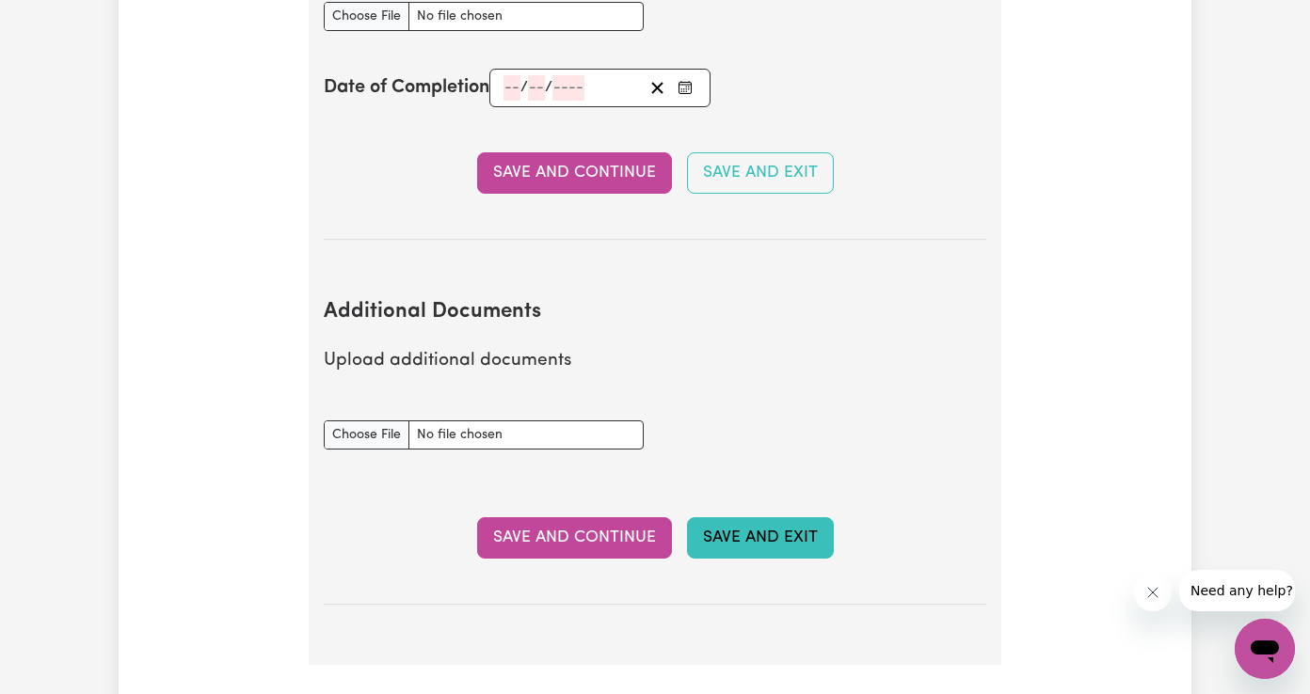
click at [720, 552] on button "Save and Exit" at bounding box center [760, 538] width 147 height 41
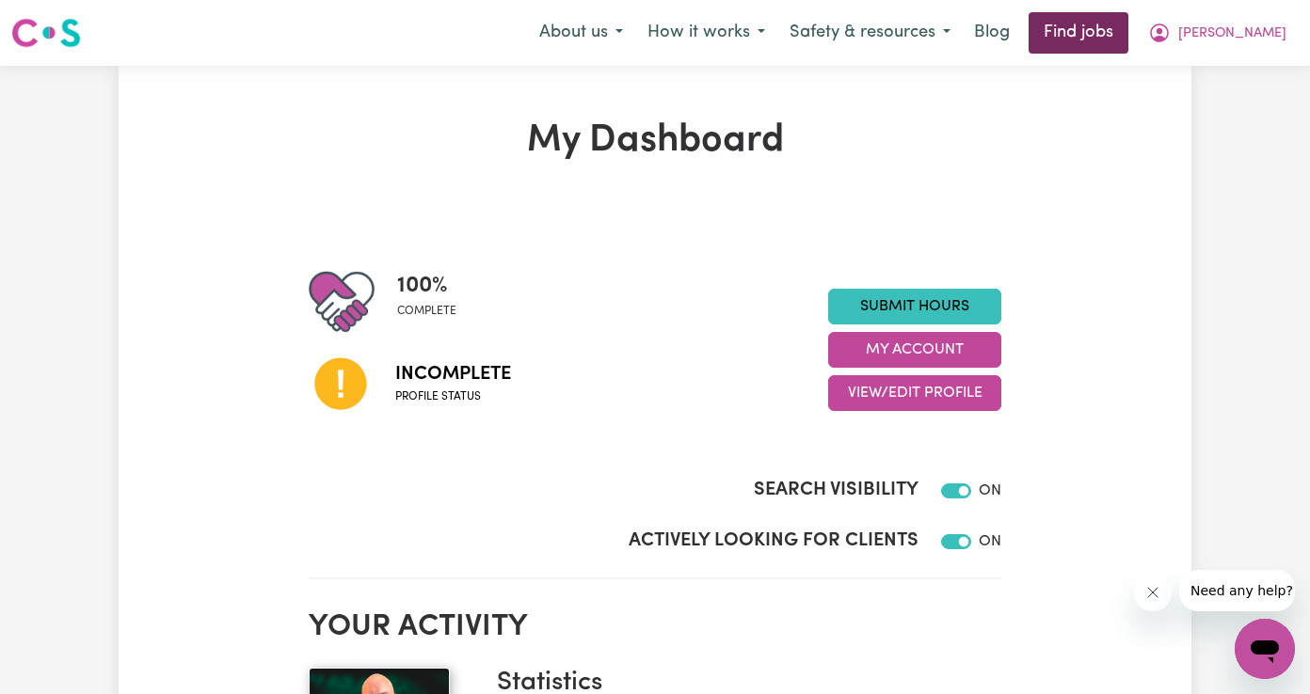
click at [1128, 19] on link "Find jobs" at bounding box center [1078, 32] width 100 height 41
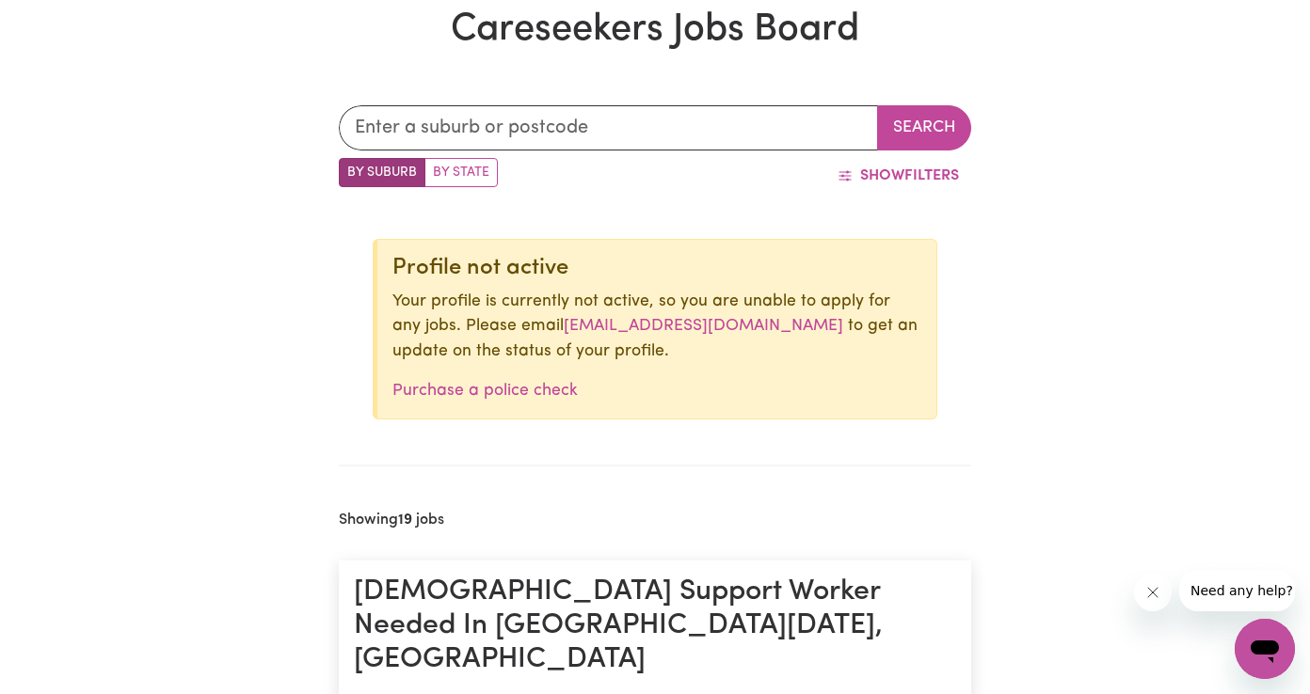
scroll to position [521, 0]
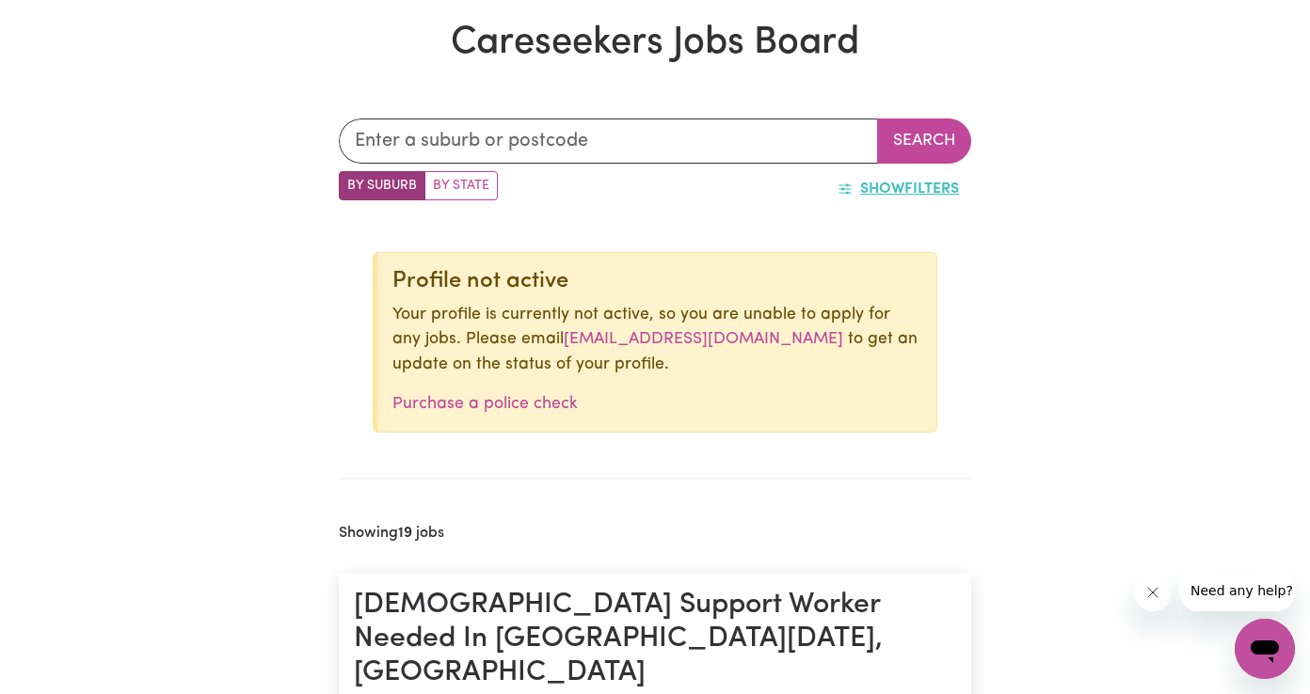
click at [897, 188] on span "Show" at bounding box center [882, 189] width 44 height 15
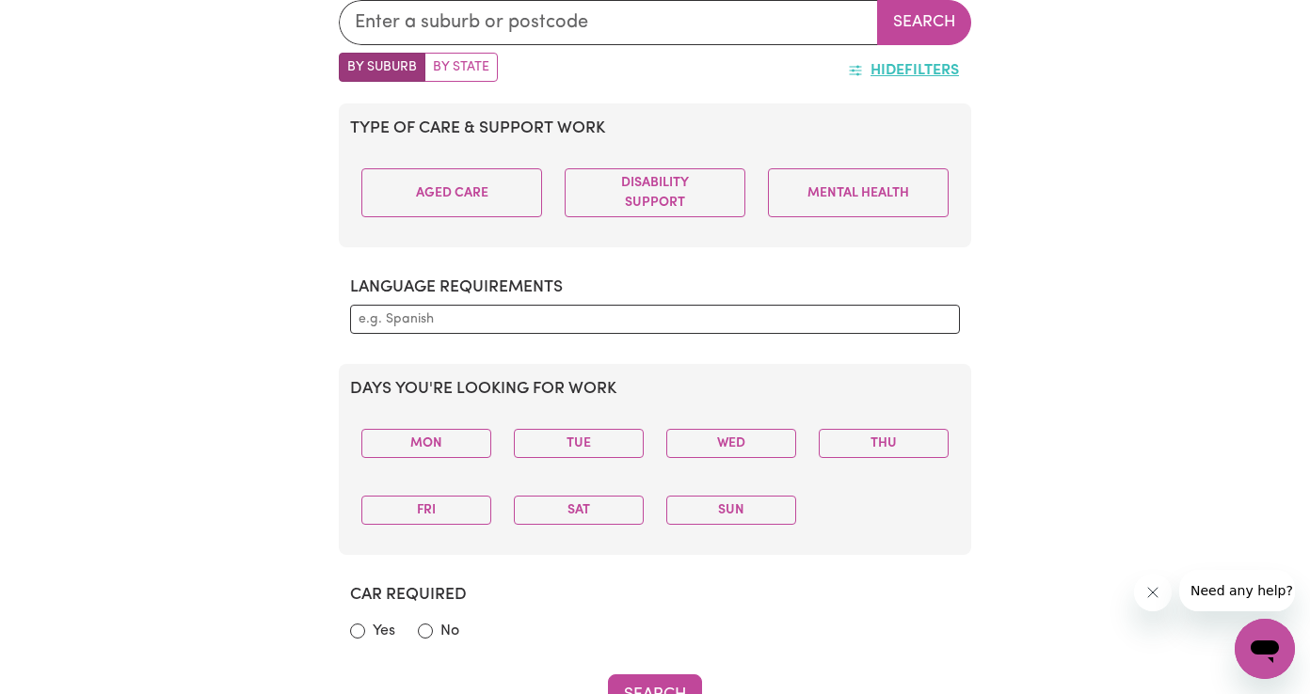
scroll to position [642, 0]
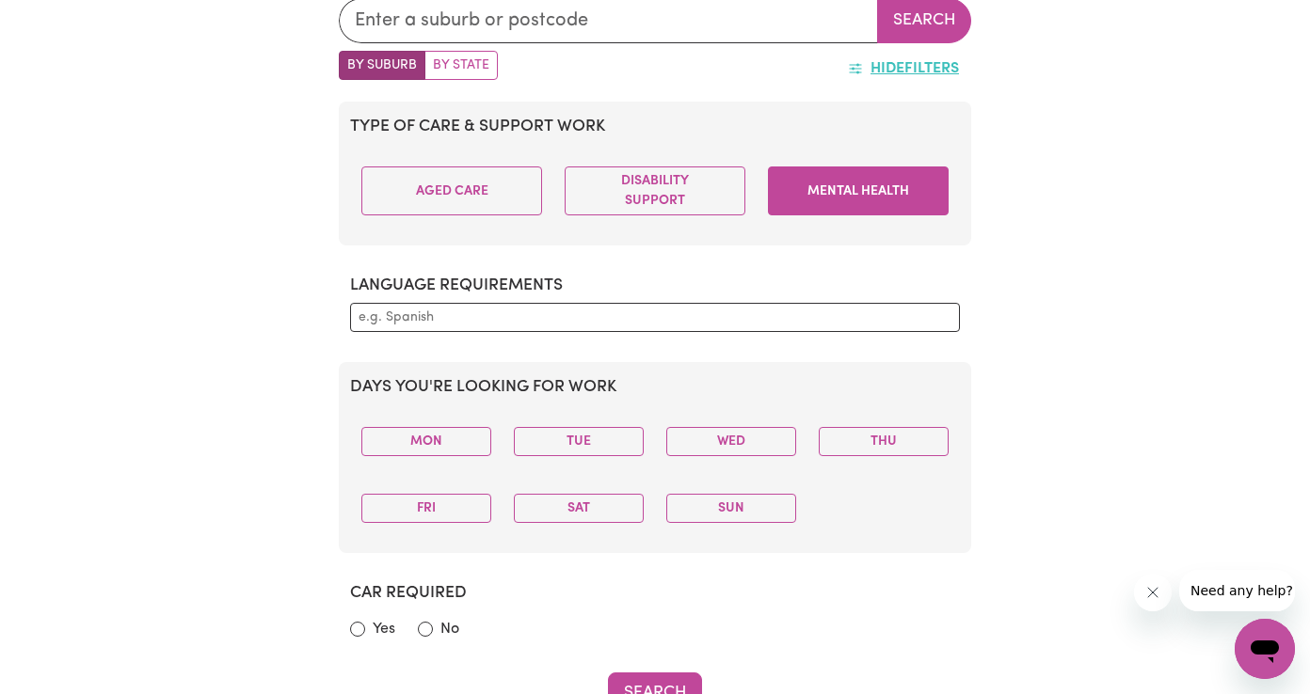
click at [828, 180] on button "Mental Health" at bounding box center [858, 191] width 181 height 49
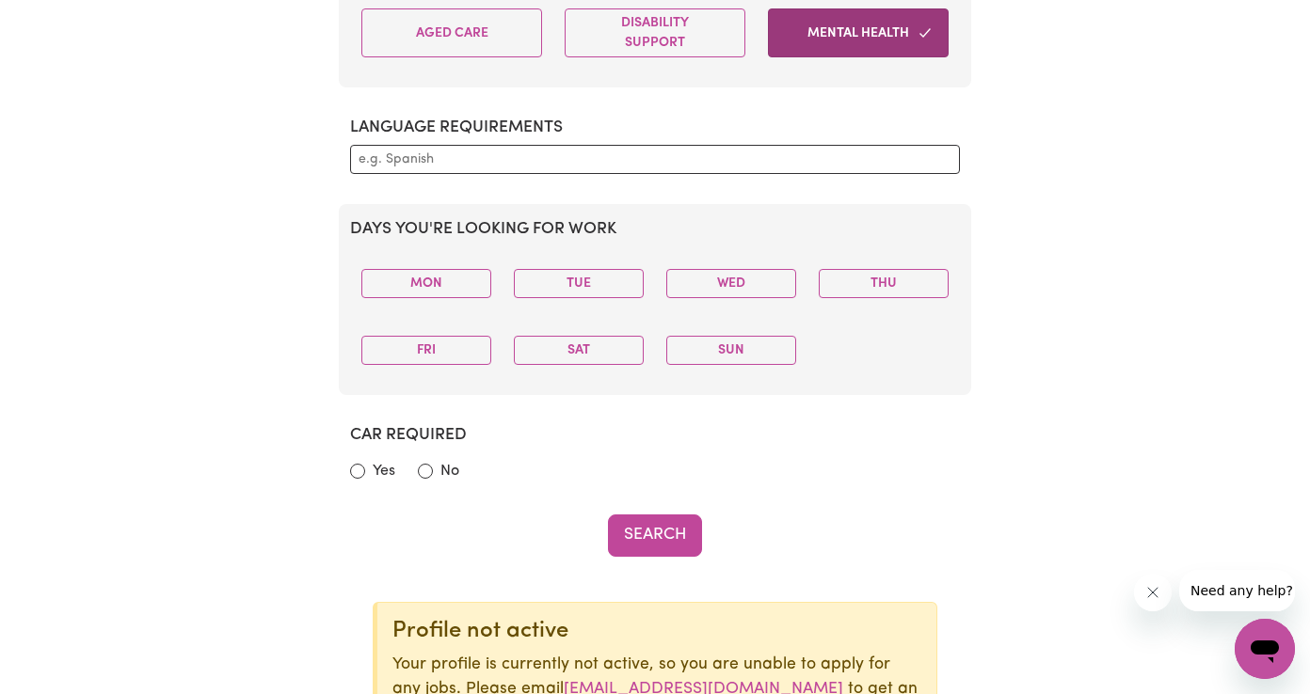
scroll to position [883, 0]
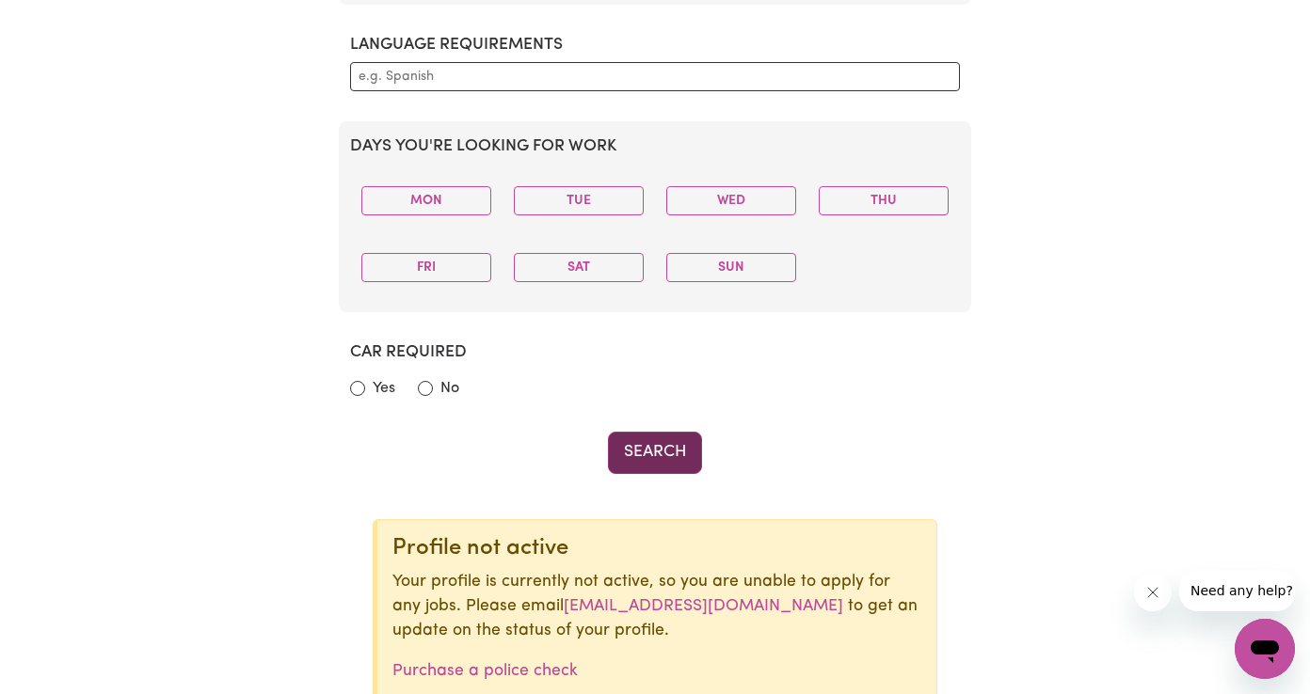
click at [679, 458] on button "Search" at bounding box center [655, 452] width 94 height 41
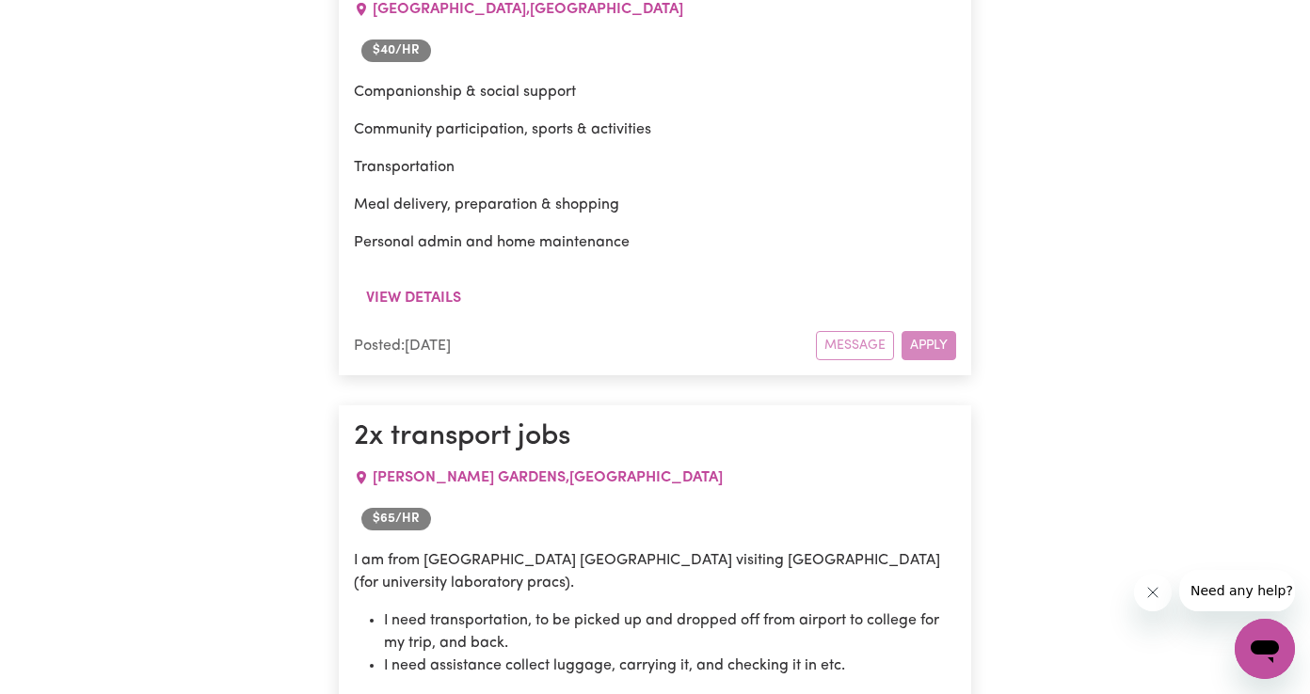
scroll to position [12121, 0]
